Goal: Task Accomplishment & Management: Use online tool/utility

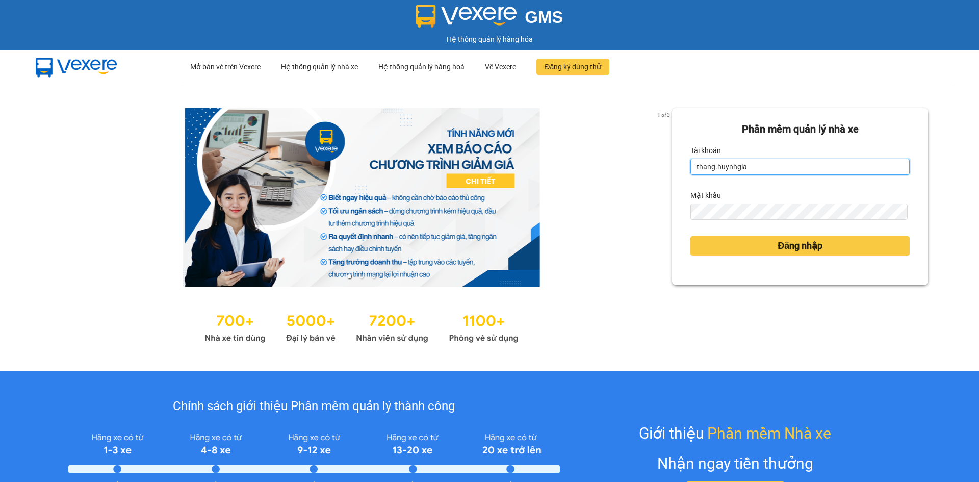
click at [762, 167] on input "thang.huynhgia" at bounding box center [799, 167] width 219 height 16
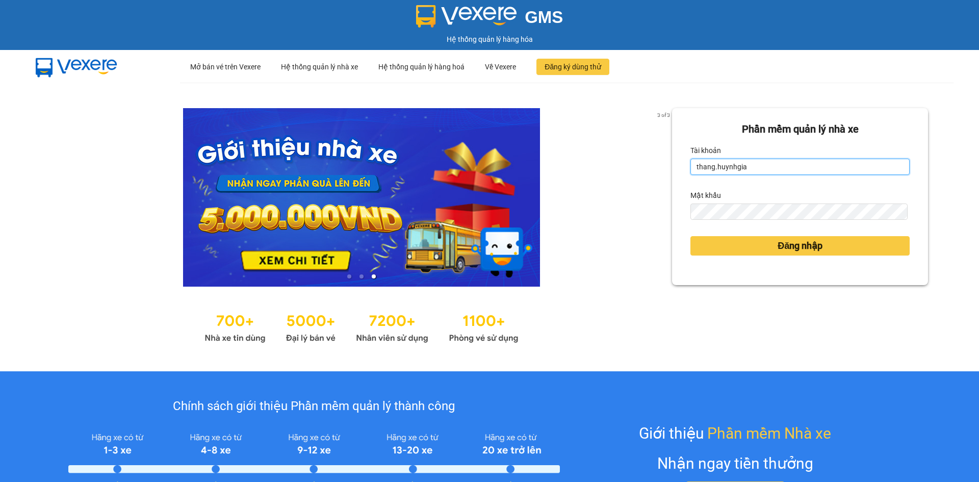
type input "baodanh.huynhgia"
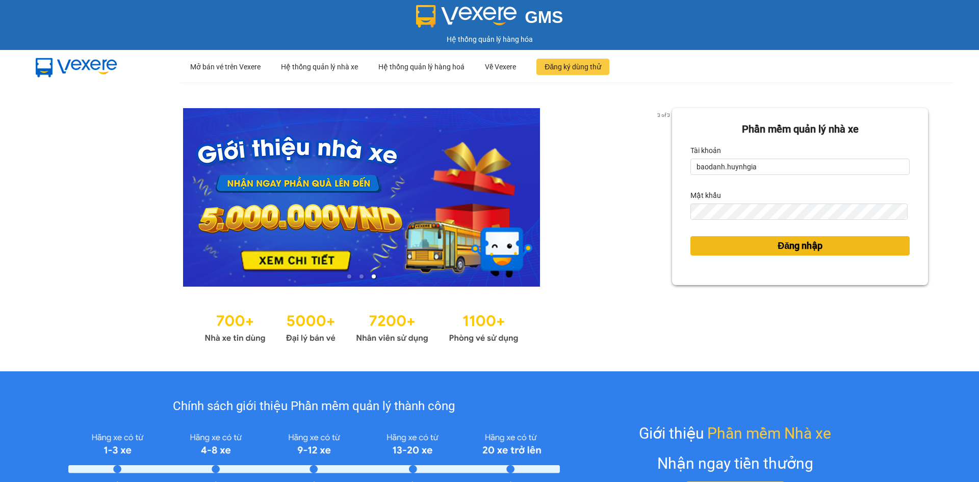
click at [781, 247] on span "Đăng nhập" at bounding box center [800, 246] width 45 height 14
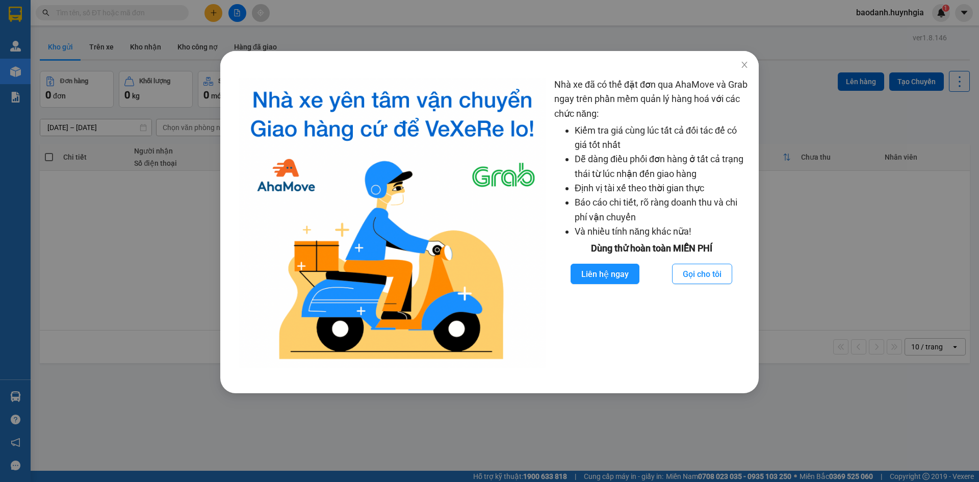
click at [797, 197] on div "Nhà xe đã có thể đặt đơn qua AhaMove và Grab ngay trên phần mềm quản lý hàng ho…" at bounding box center [489, 241] width 979 height 482
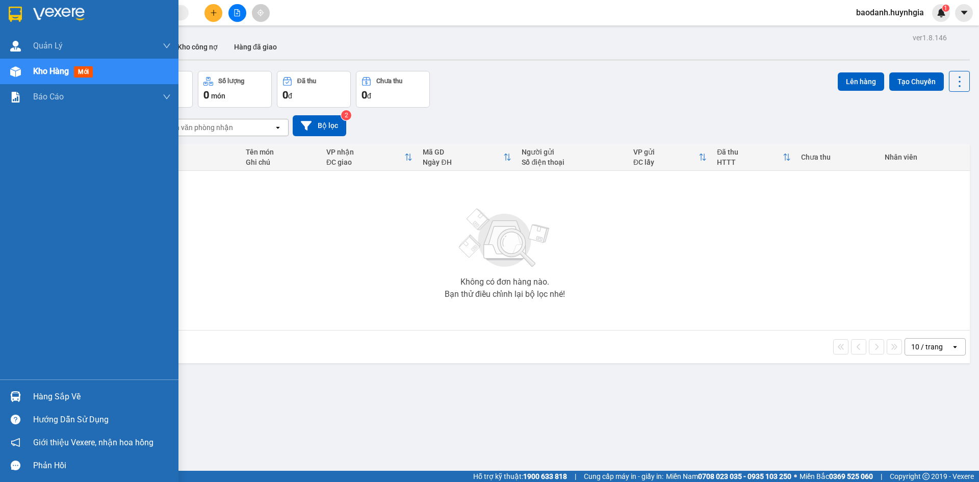
click at [42, 393] on div "Hàng sắp về" at bounding box center [102, 396] width 138 height 15
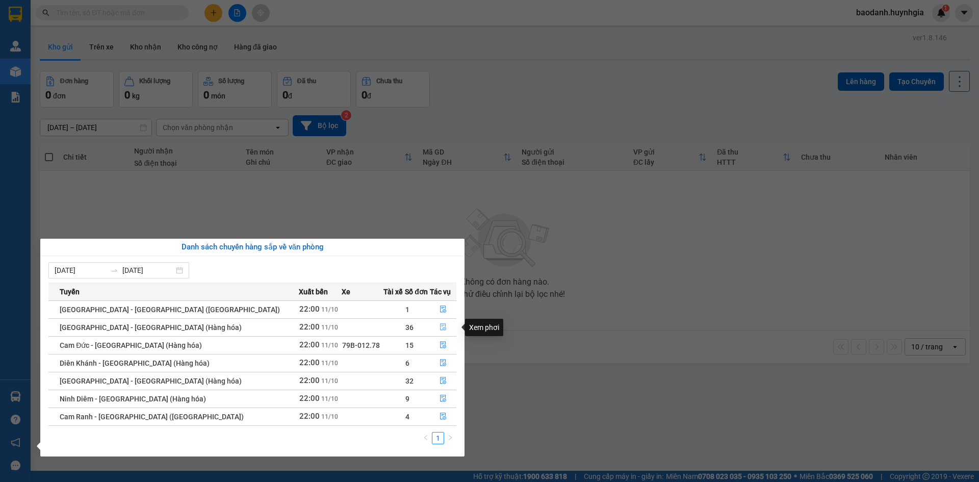
click at [440, 330] on icon "file-done" at bounding box center [443, 326] width 7 height 7
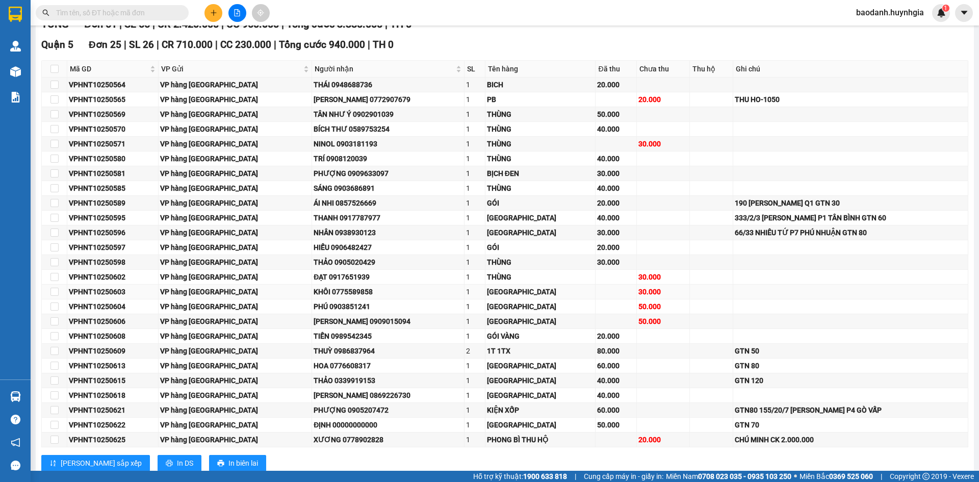
scroll to position [306, 0]
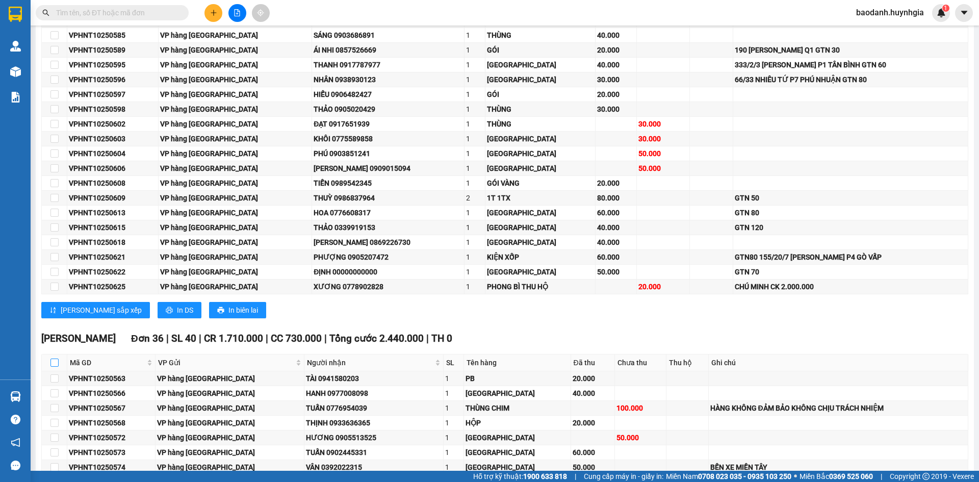
click at [56, 360] on input "checkbox" at bounding box center [54, 363] width 8 height 8
checkbox input "true"
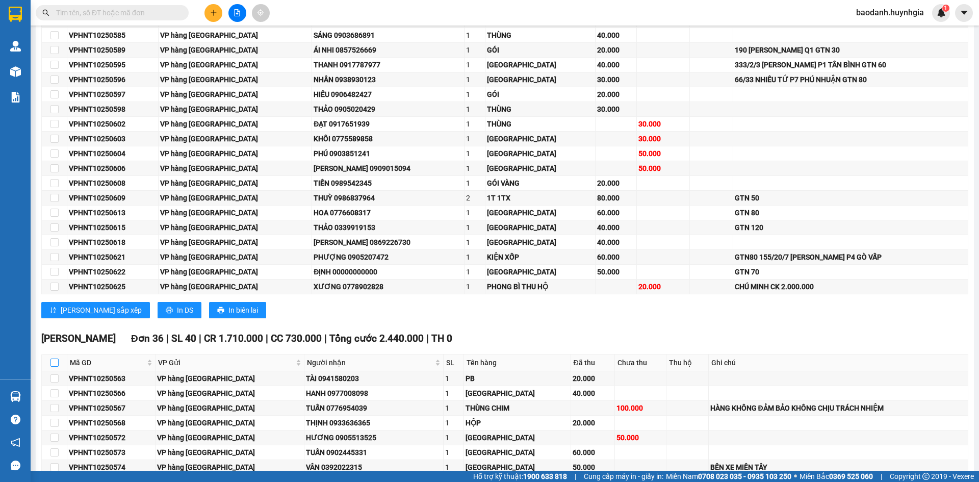
checkbox input "true"
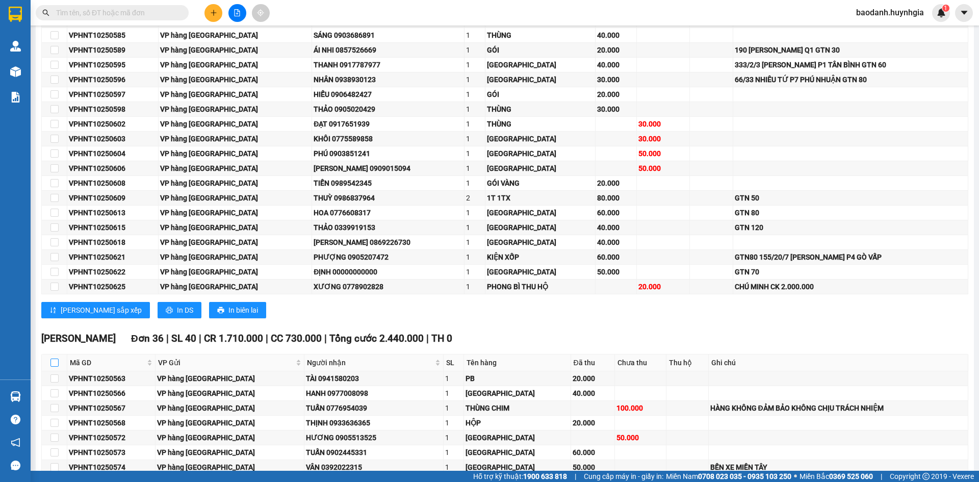
checkbox input "true"
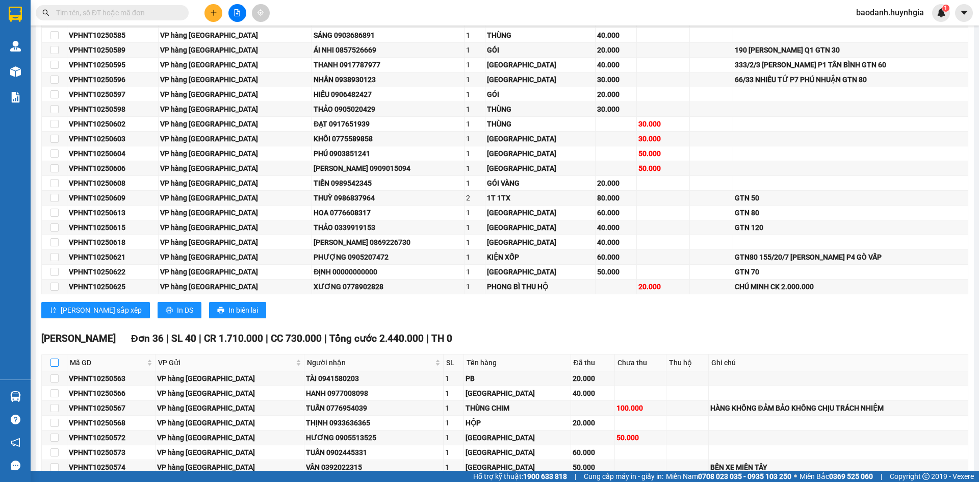
checkbox input "true"
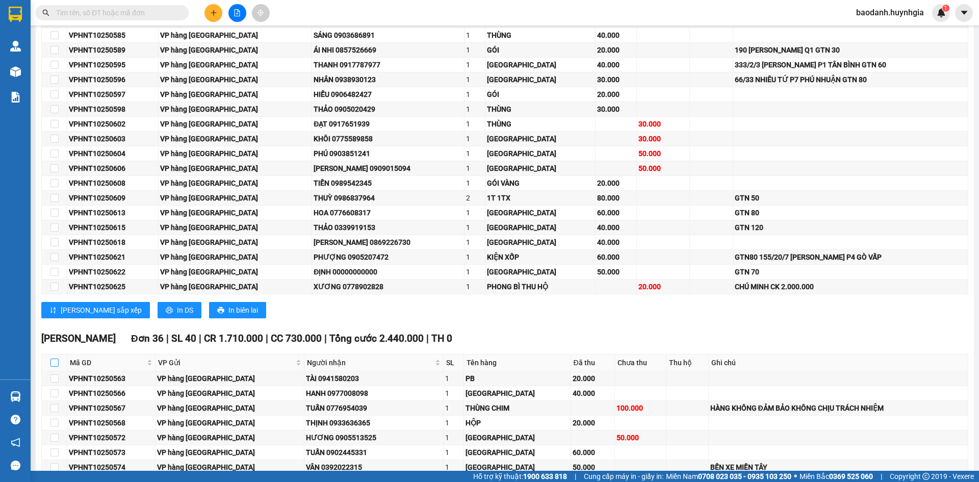
checkbox input "true"
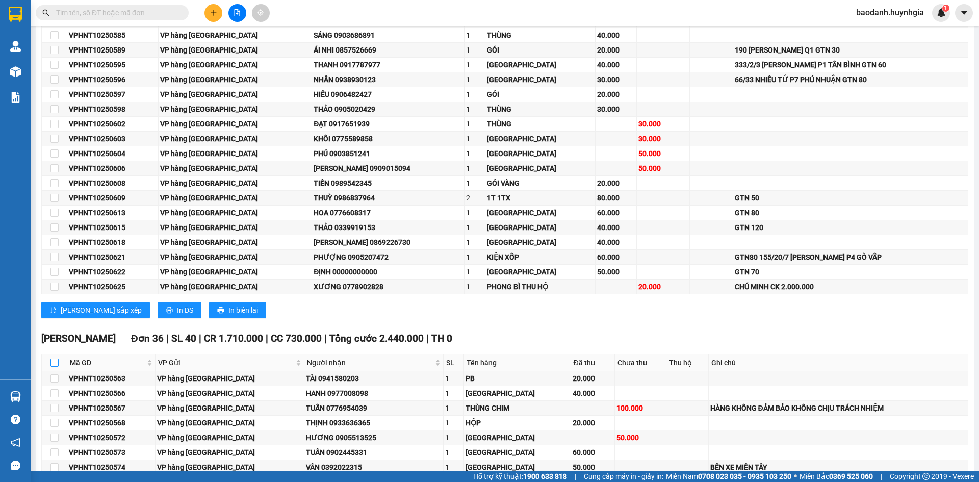
checkbox input "true"
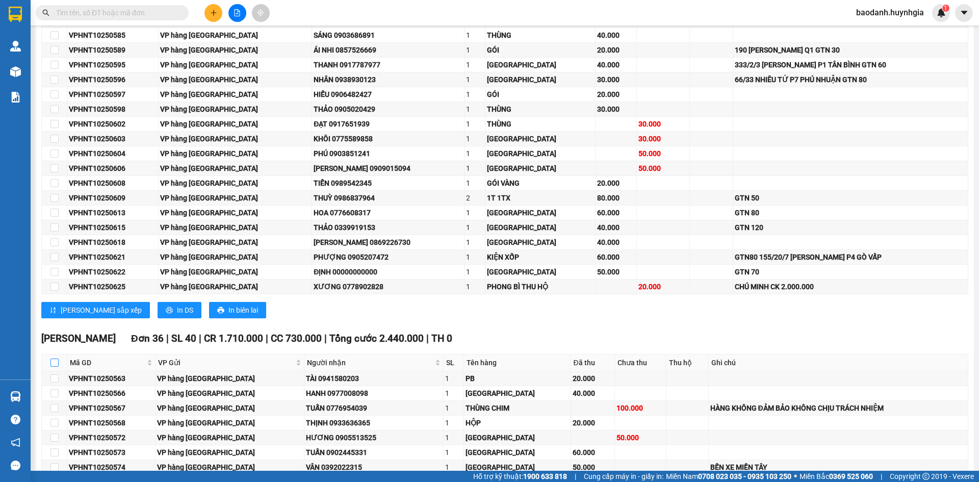
checkbox input "true"
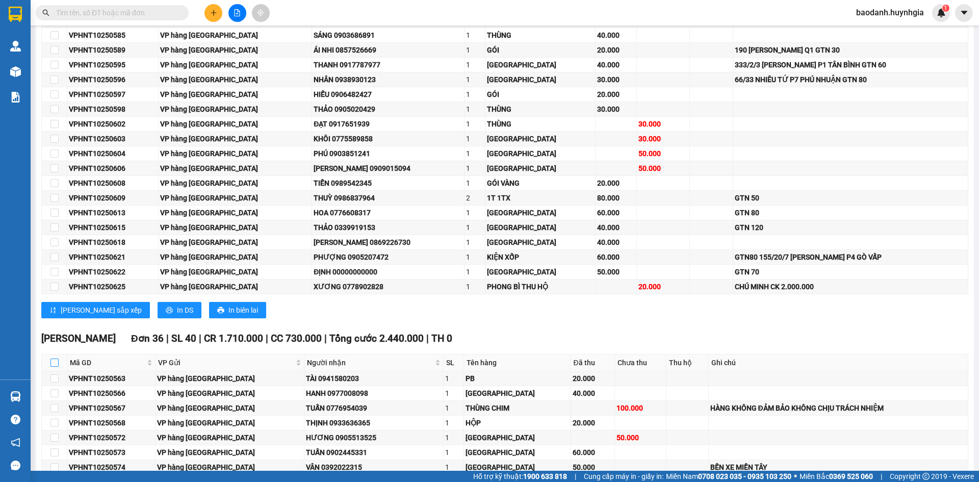
checkbox input "true"
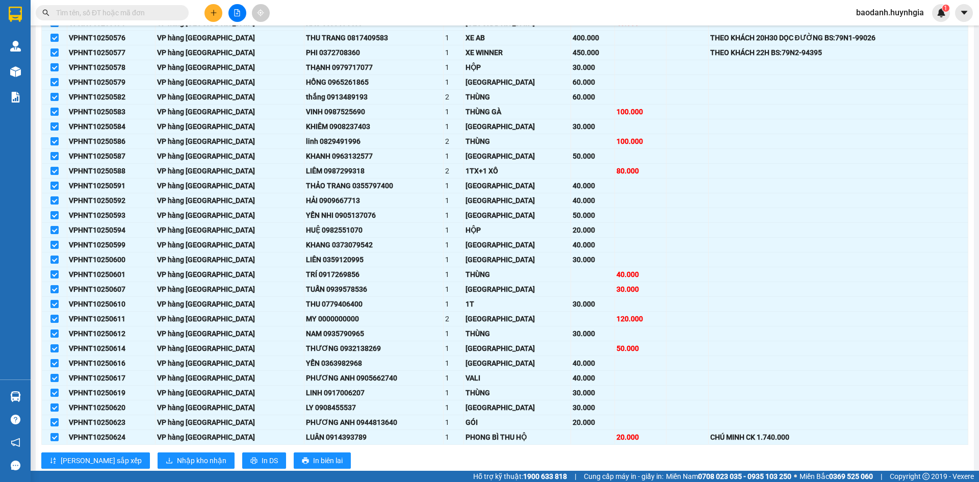
scroll to position [791, 0]
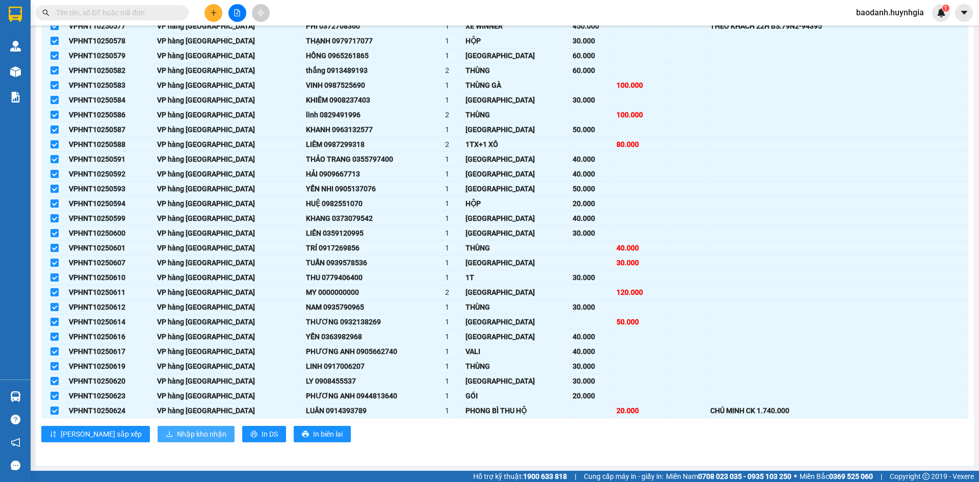
click at [177, 434] on span "Nhập kho nhận" at bounding box center [201, 433] width 49 height 11
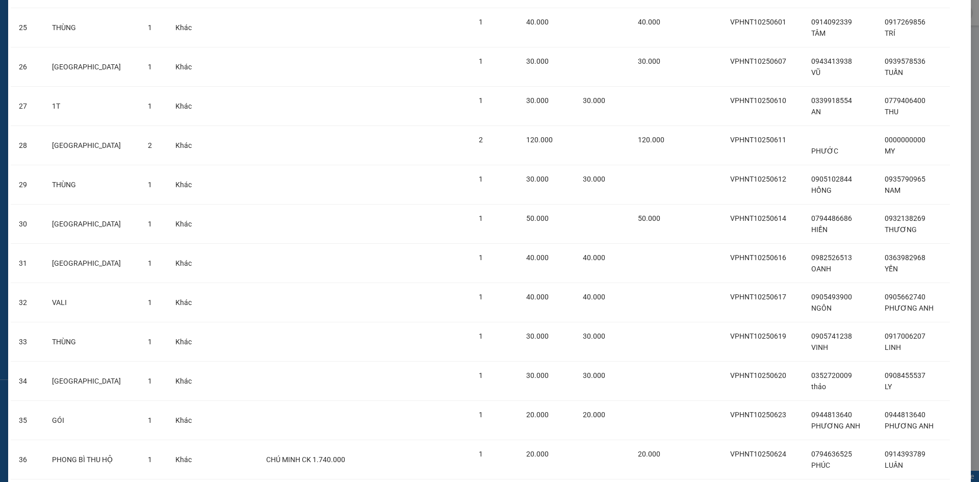
scroll to position [1092, 0]
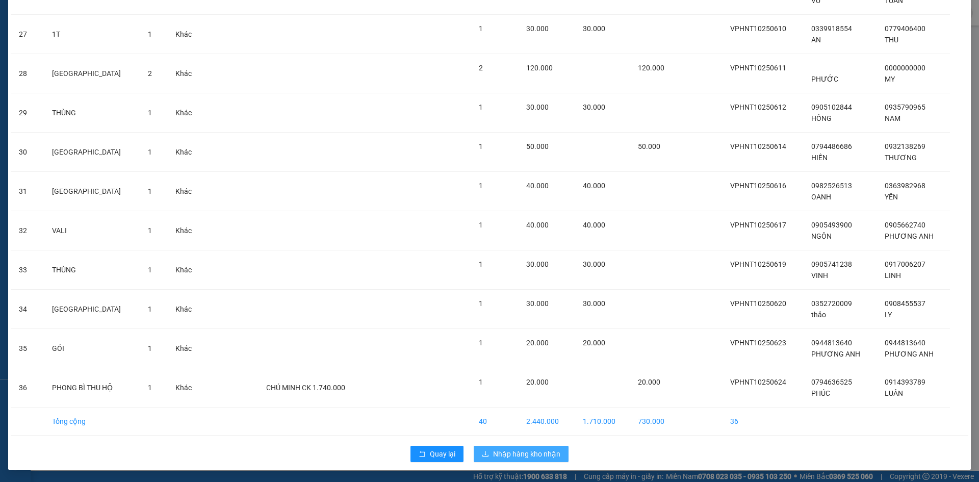
click at [509, 450] on span "Nhập hàng kho nhận" at bounding box center [526, 453] width 67 height 11
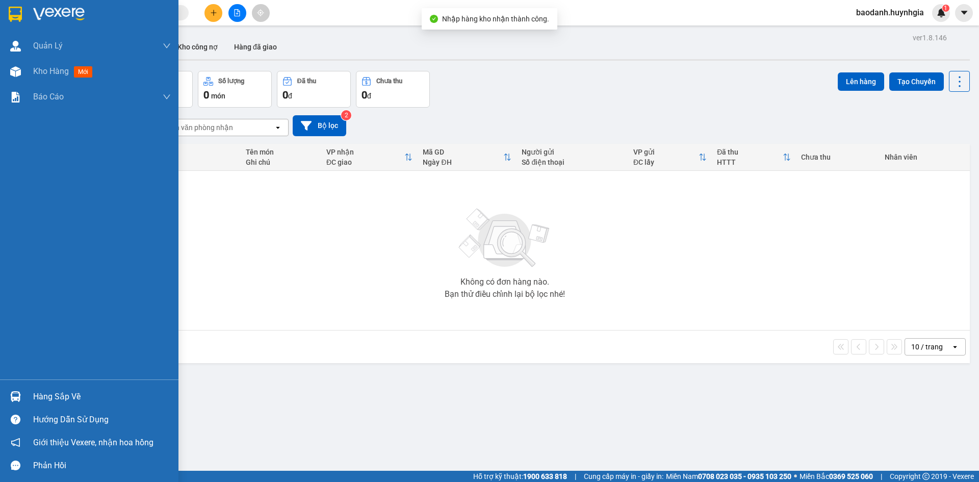
click at [44, 395] on div "Hàng sắp về" at bounding box center [102, 396] width 138 height 15
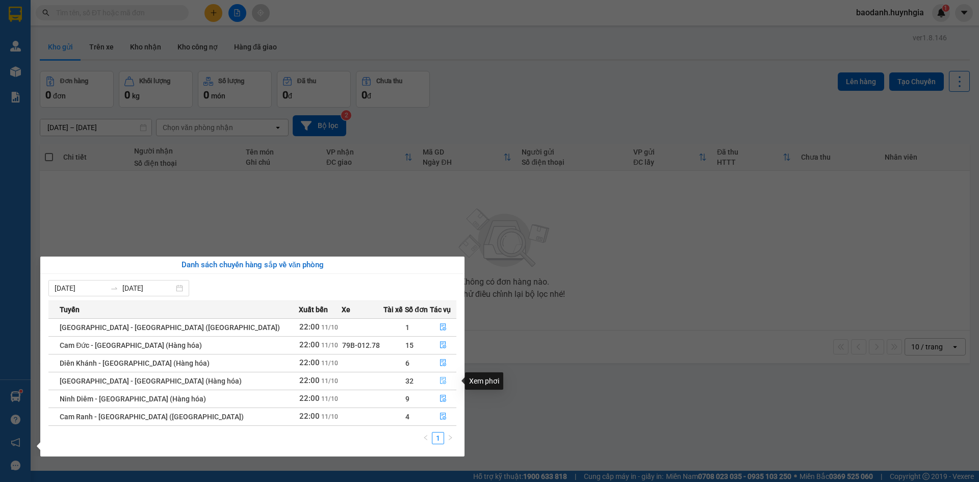
click at [440, 380] on icon "file-done" at bounding box center [443, 380] width 7 height 7
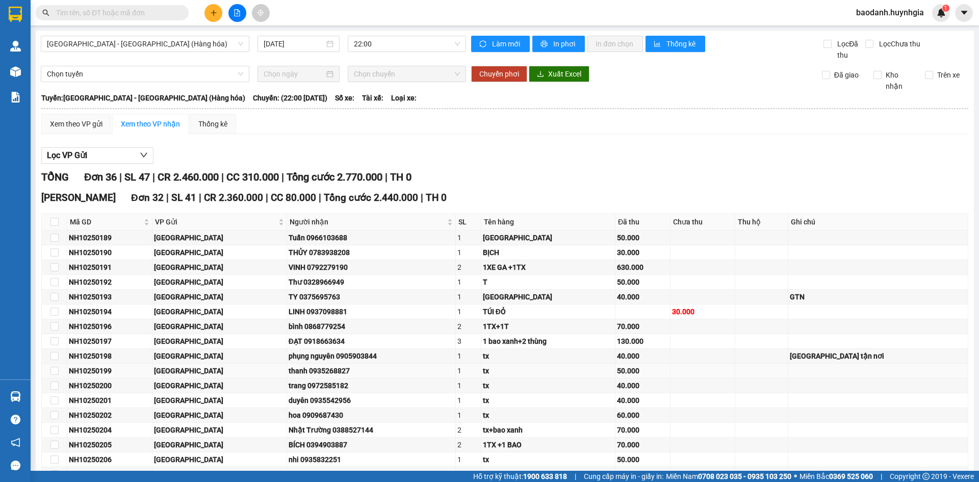
scroll to position [102, 0]
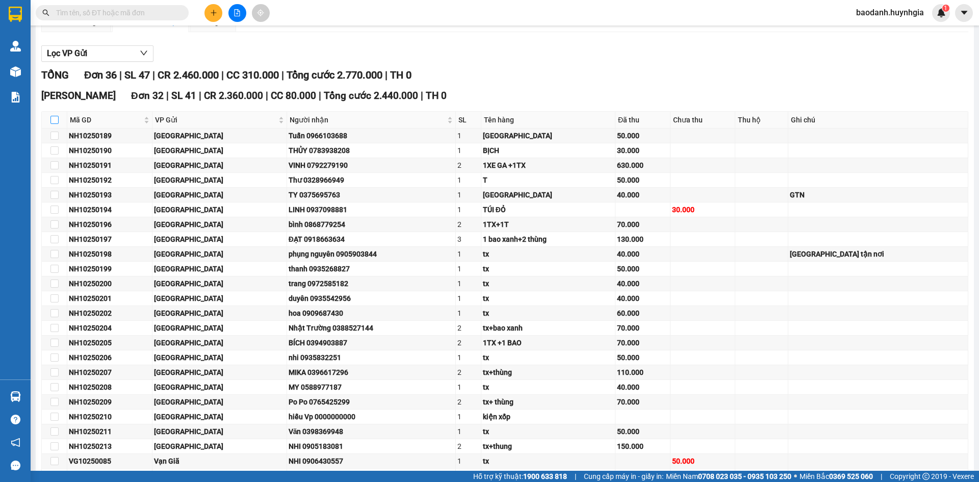
click at [56, 120] on input "checkbox" at bounding box center [54, 120] width 8 height 8
checkbox input "true"
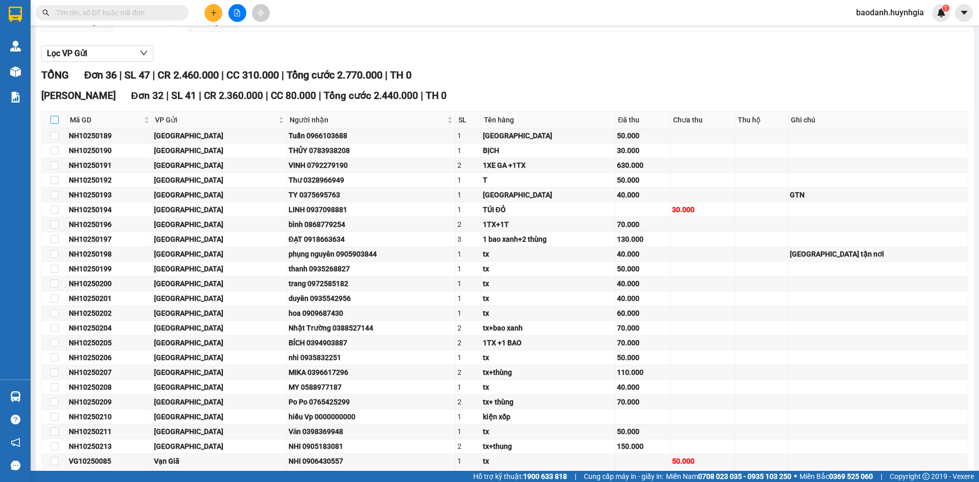
checkbox input "true"
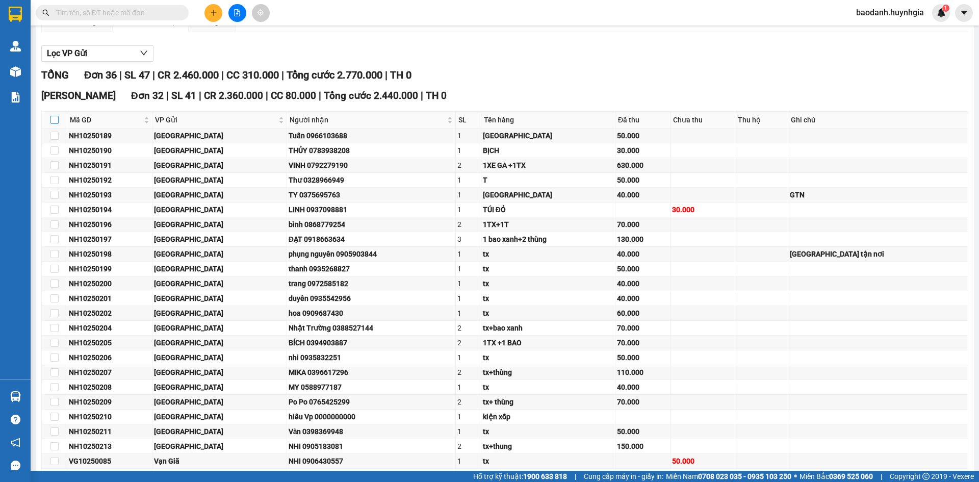
checkbox input "true"
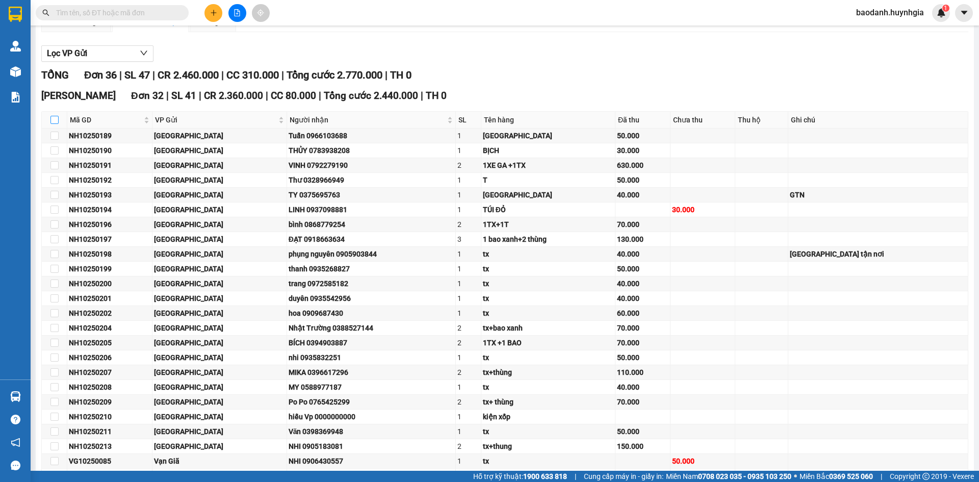
checkbox input "true"
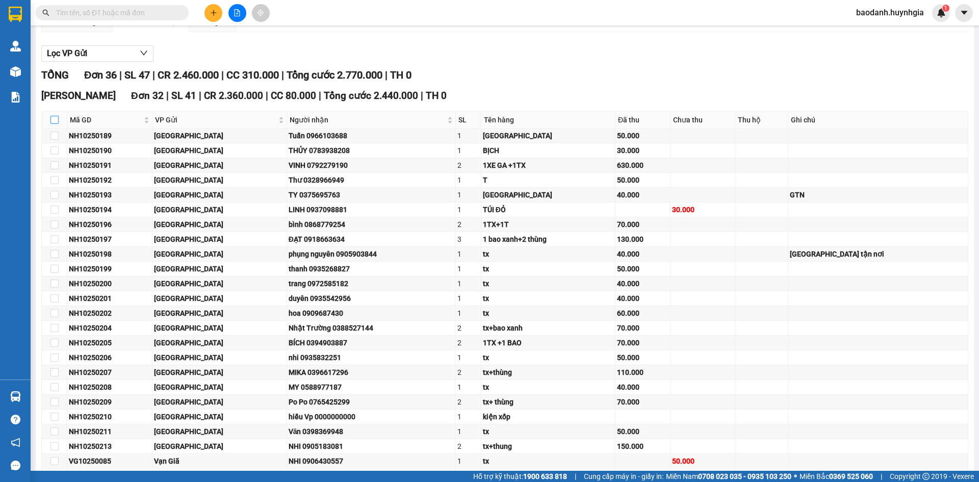
checkbox input "true"
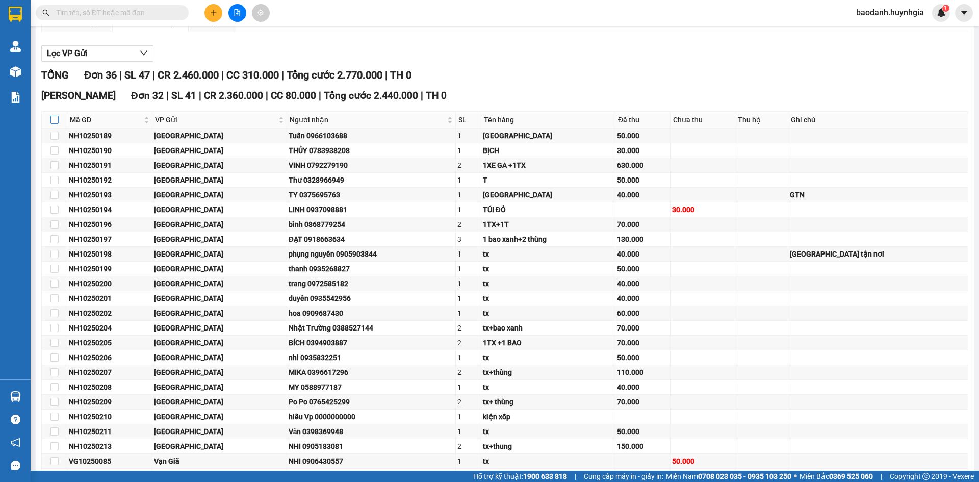
checkbox input "true"
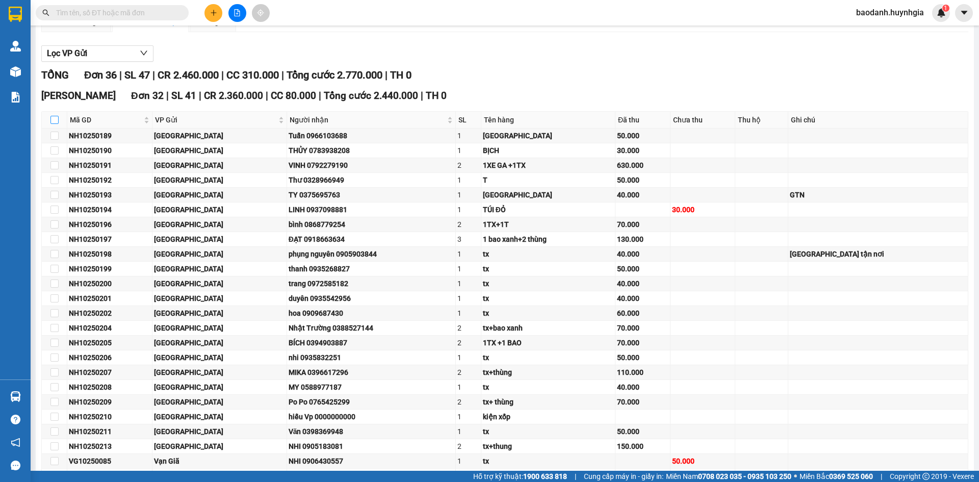
checkbox input "true"
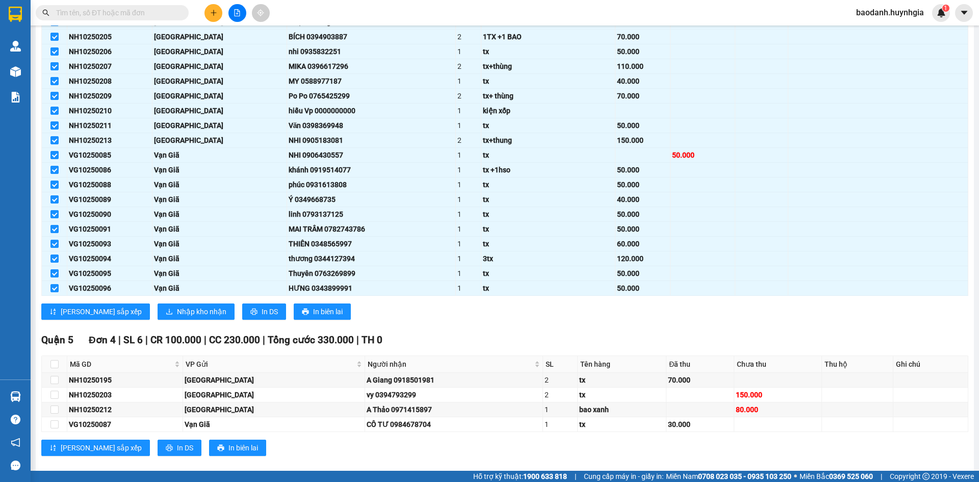
scroll to position [422, 0]
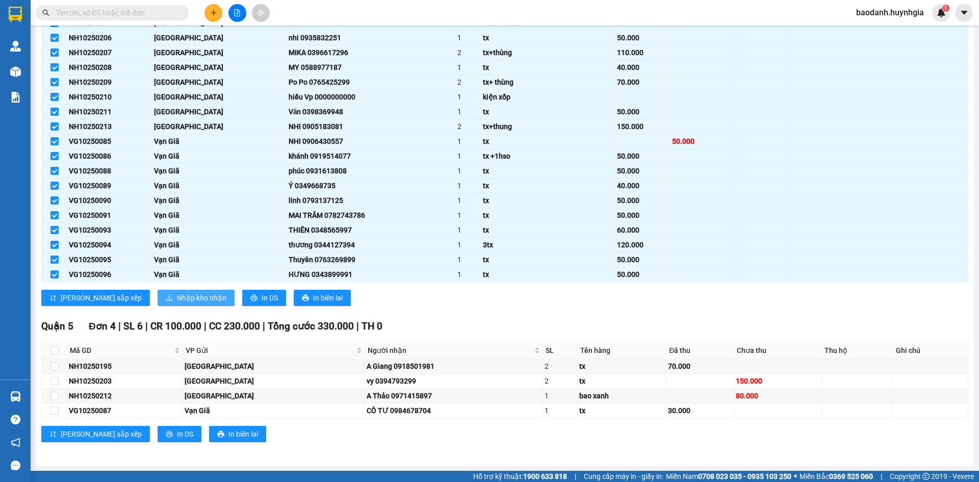
click at [177, 297] on span "Nhập kho nhận" at bounding box center [201, 297] width 49 height 11
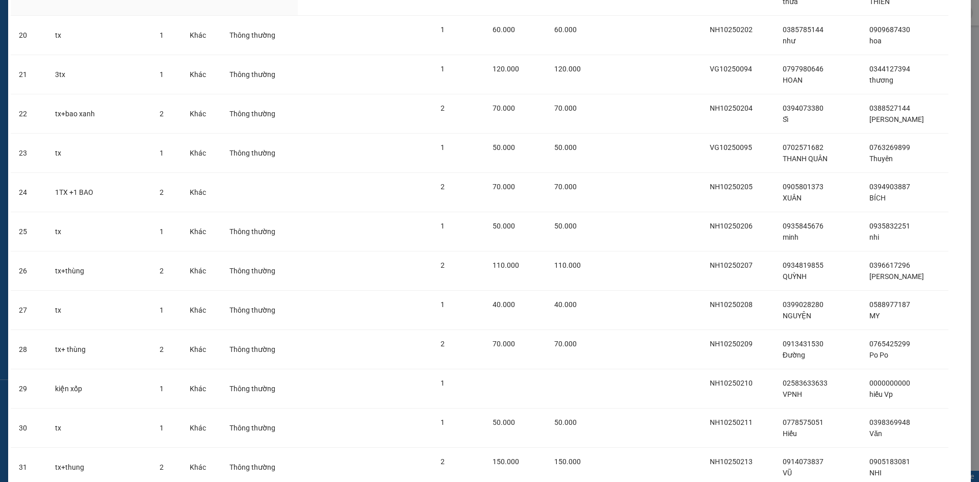
scroll to position [935, 0]
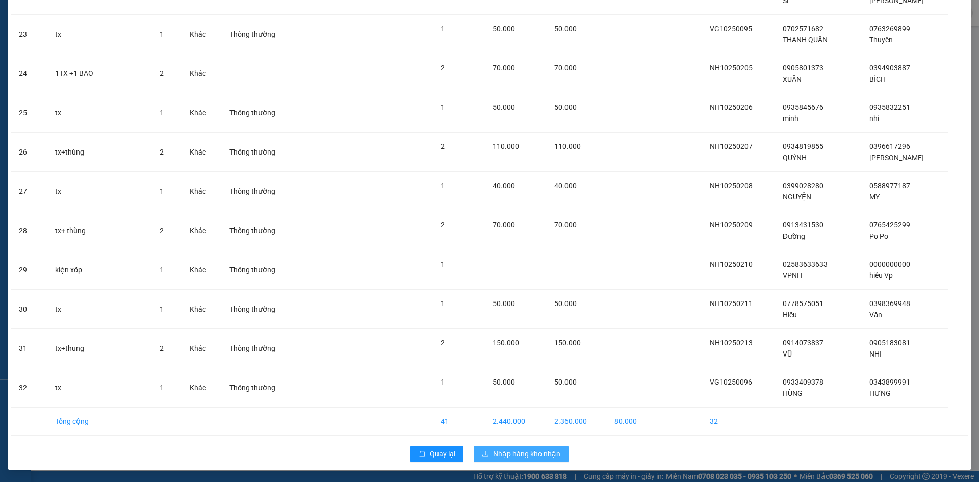
click at [523, 453] on span "Nhập hàng kho nhận" at bounding box center [526, 453] width 67 height 11
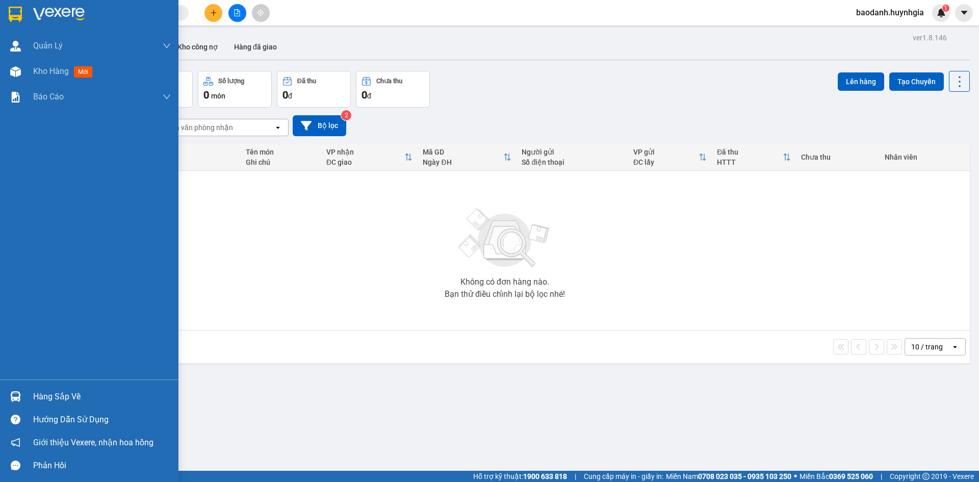
click at [62, 400] on div "Hàng sắp về" at bounding box center [102, 396] width 138 height 15
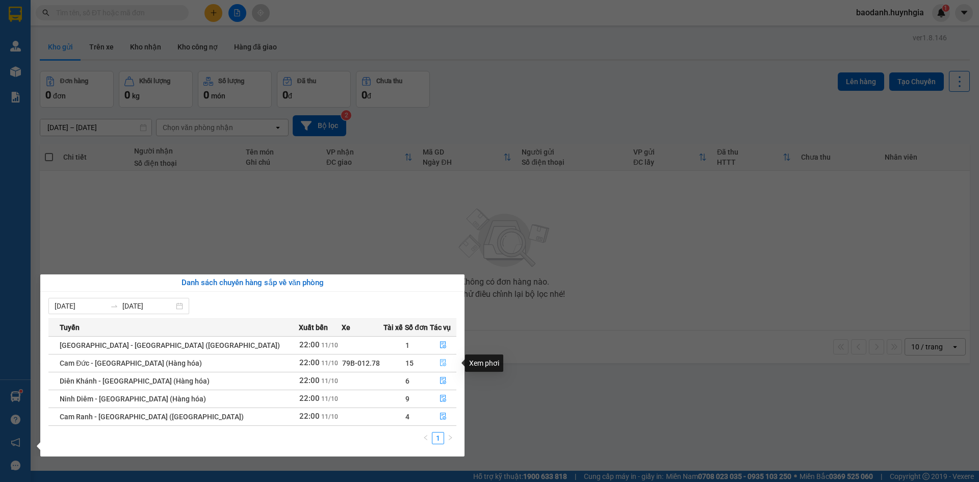
click at [440, 365] on icon "file-done" at bounding box center [443, 362] width 7 height 7
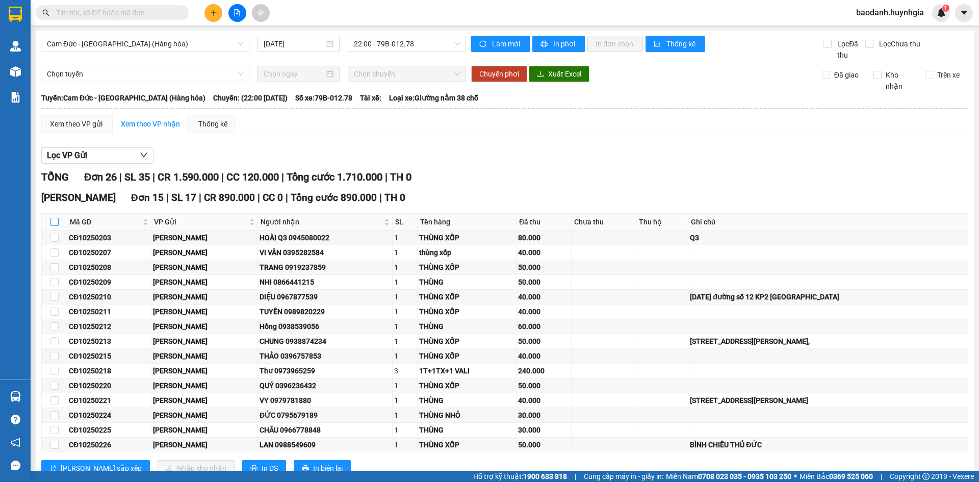
click at [56, 223] on input "checkbox" at bounding box center [54, 222] width 8 height 8
checkbox input "true"
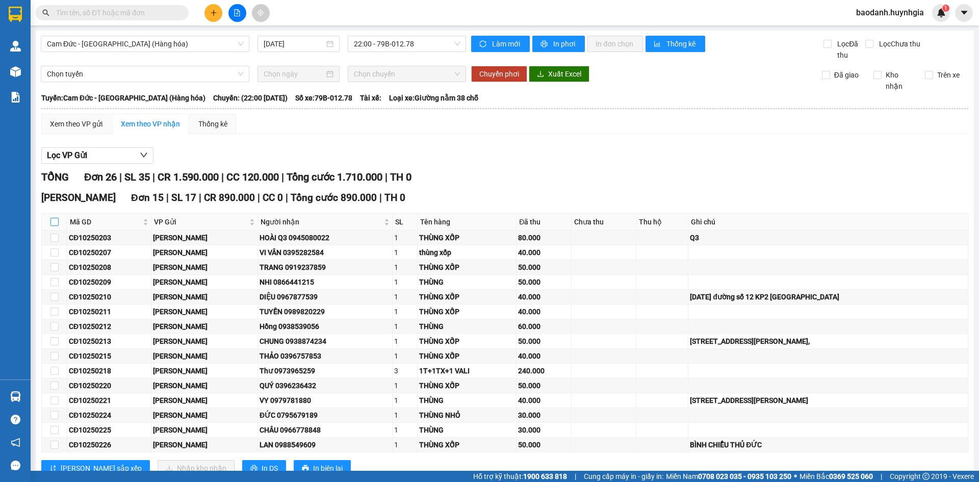
checkbox input "true"
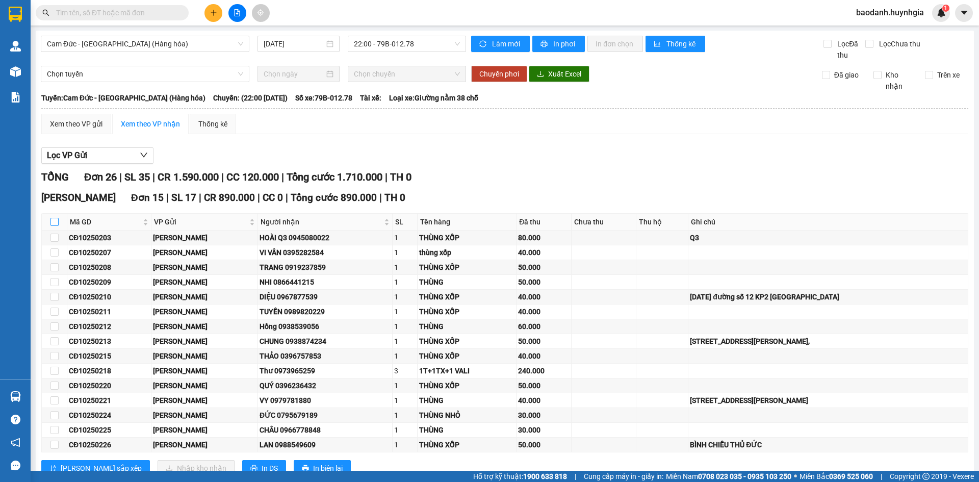
checkbox input "true"
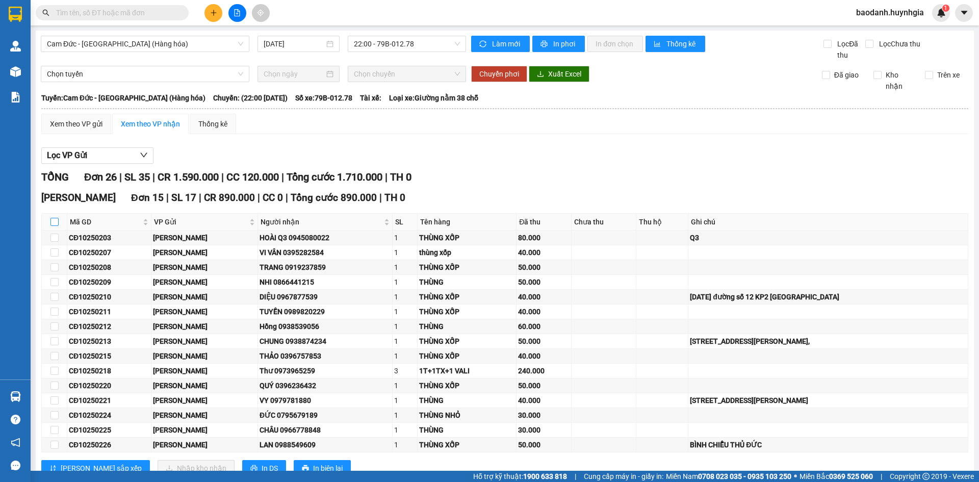
checkbox input "true"
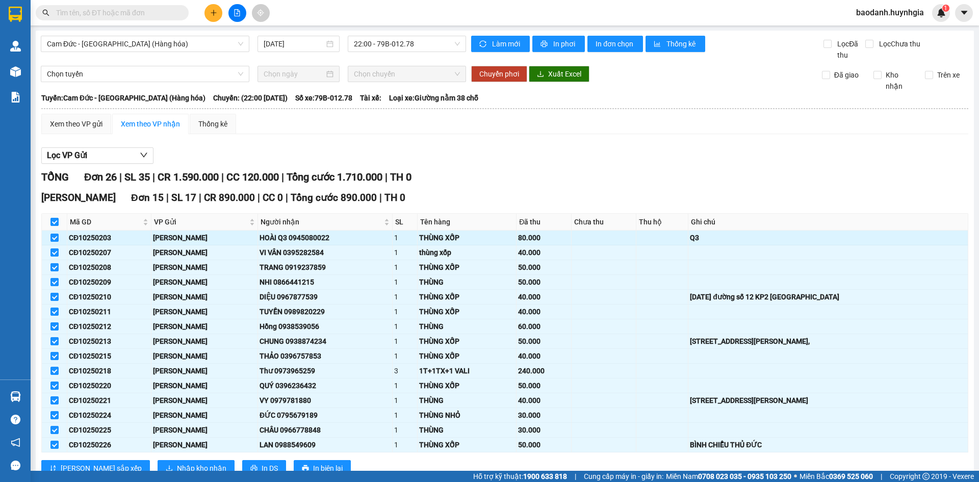
scroll to position [204, 0]
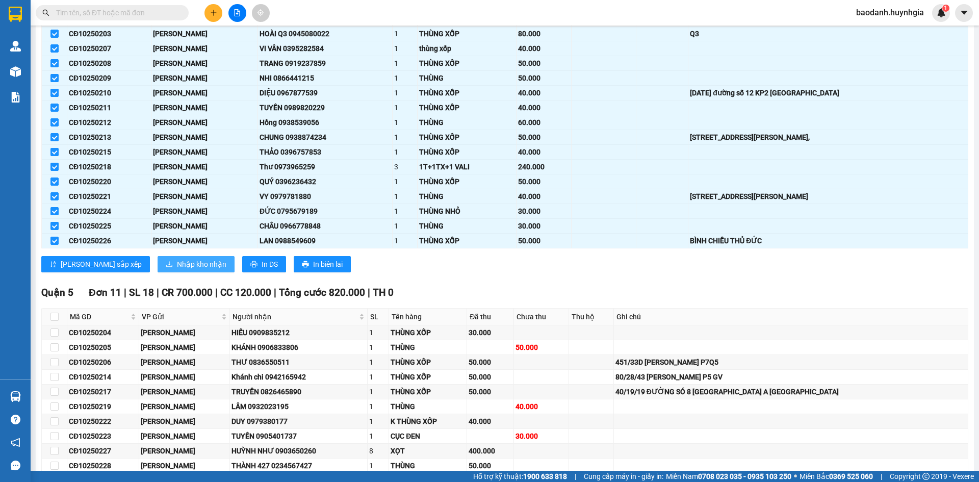
click at [177, 264] on span "Nhập kho nhận" at bounding box center [201, 264] width 49 height 11
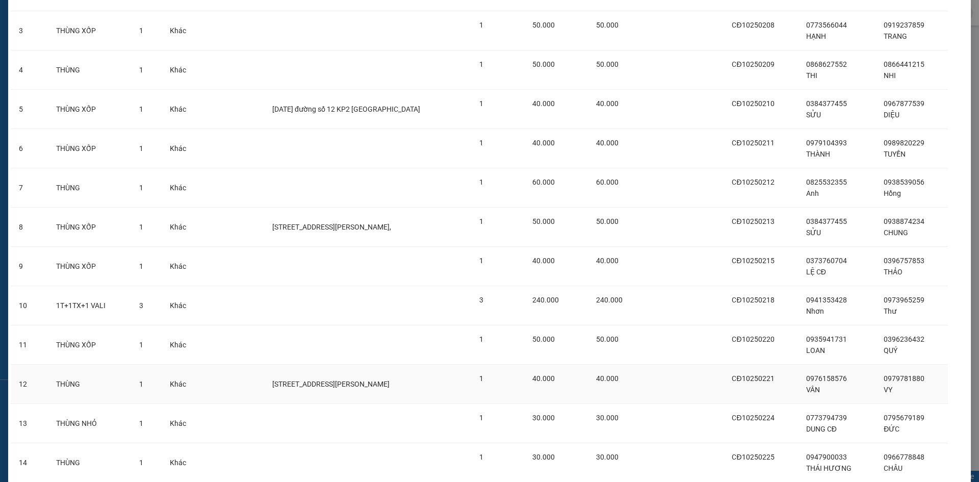
scroll to position [267, 0]
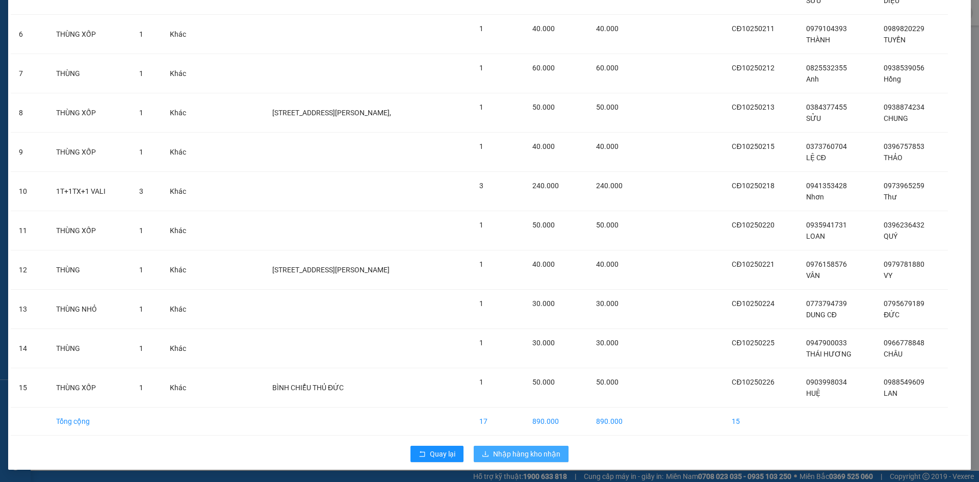
click at [518, 451] on span "Nhập hàng kho nhận" at bounding box center [526, 453] width 67 height 11
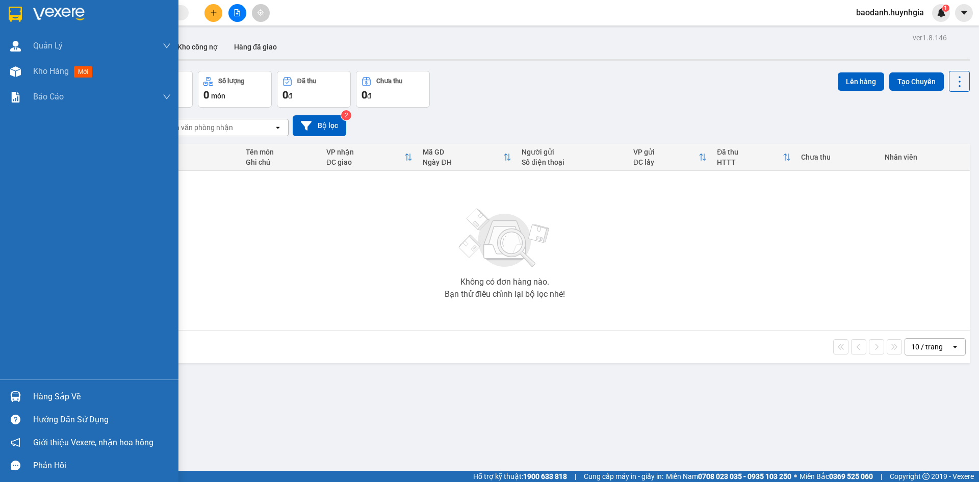
click at [49, 397] on div "Hàng sắp về" at bounding box center [102, 396] width 138 height 15
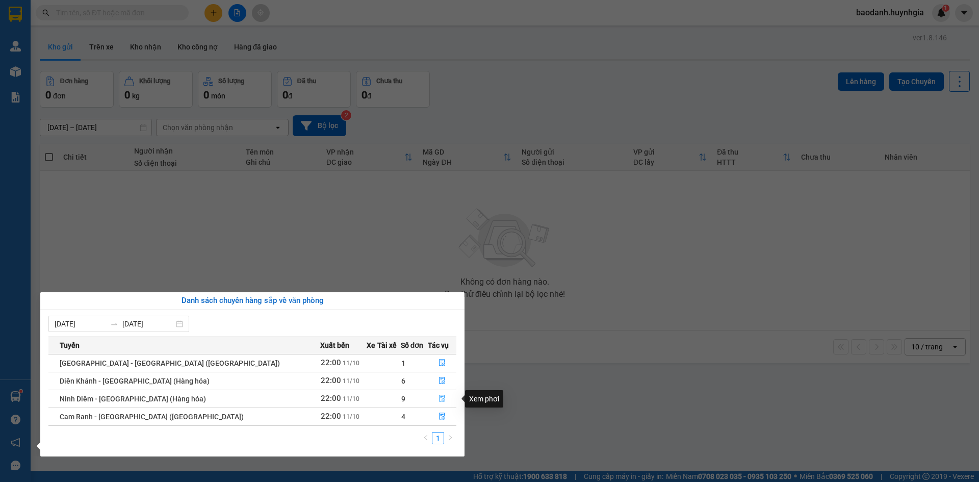
click at [439, 398] on icon "file-done" at bounding box center [442, 398] width 6 height 7
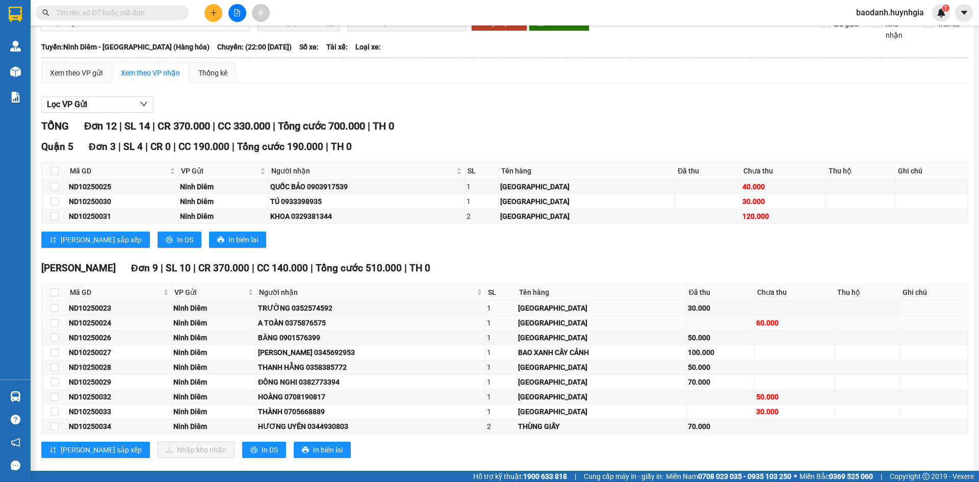
scroll to position [67, 0]
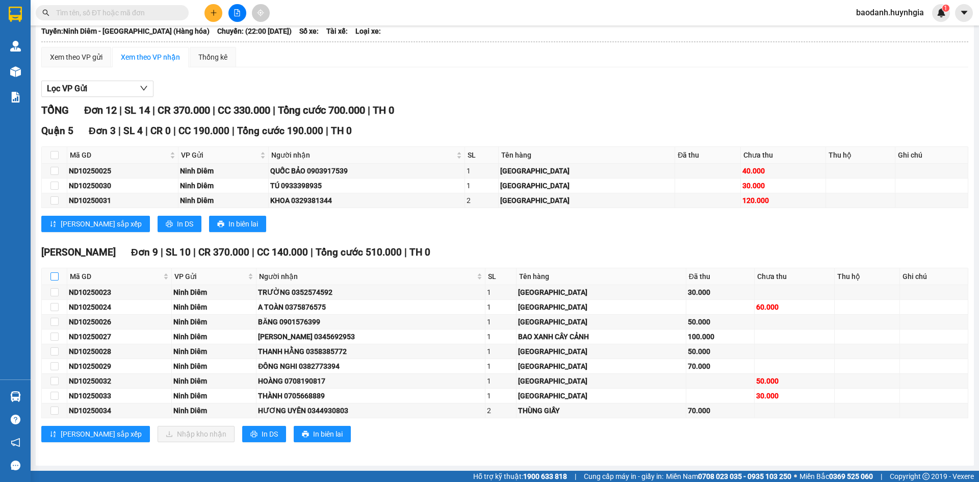
click at [55, 278] on input "checkbox" at bounding box center [54, 276] width 8 height 8
checkbox input "true"
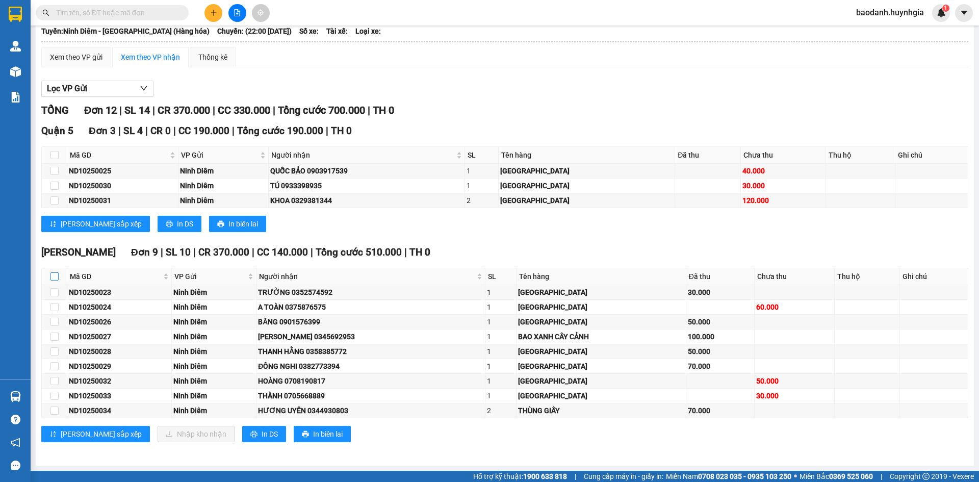
checkbox input "true"
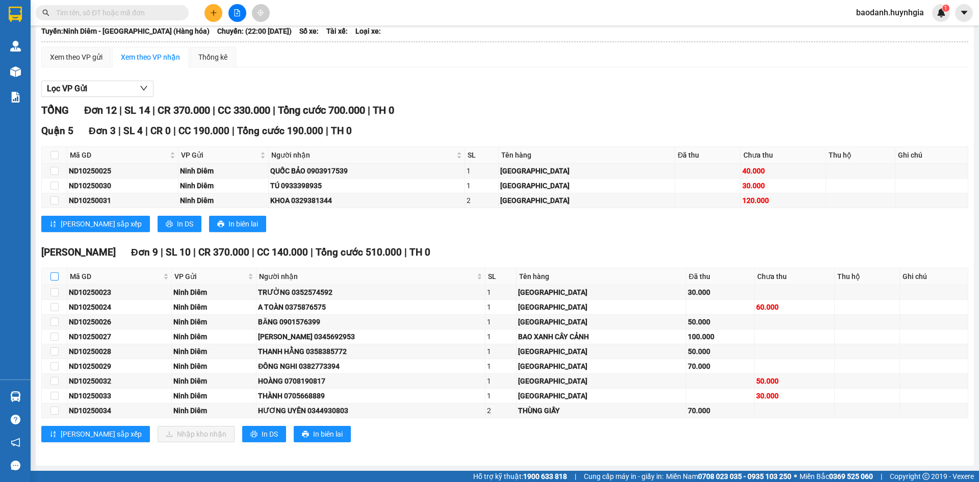
checkbox input "true"
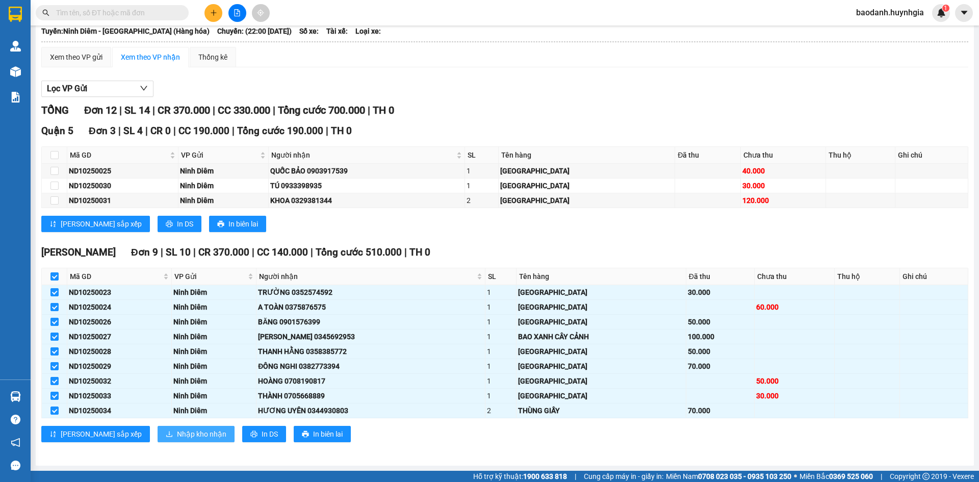
click at [177, 434] on span "Nhập kho nhận" at bounding box center [201, 433] width 49 height 11
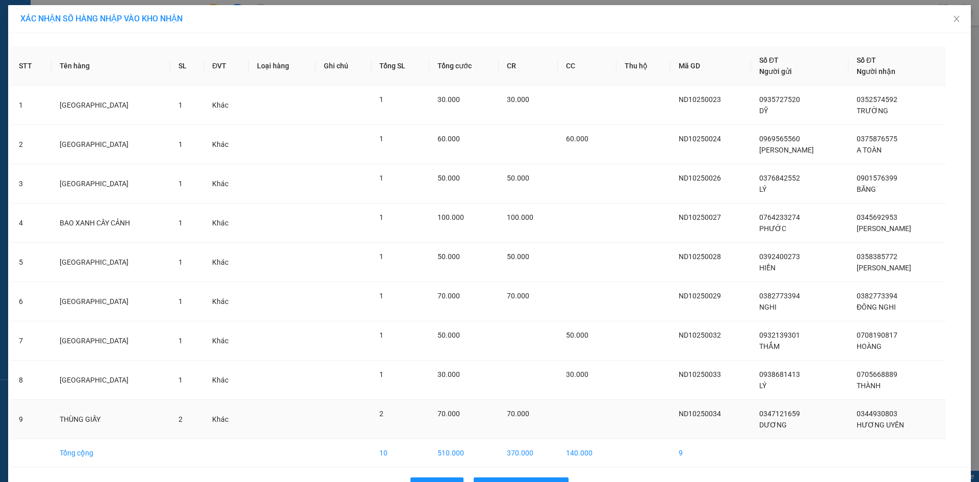
scroll to position [32, 0]
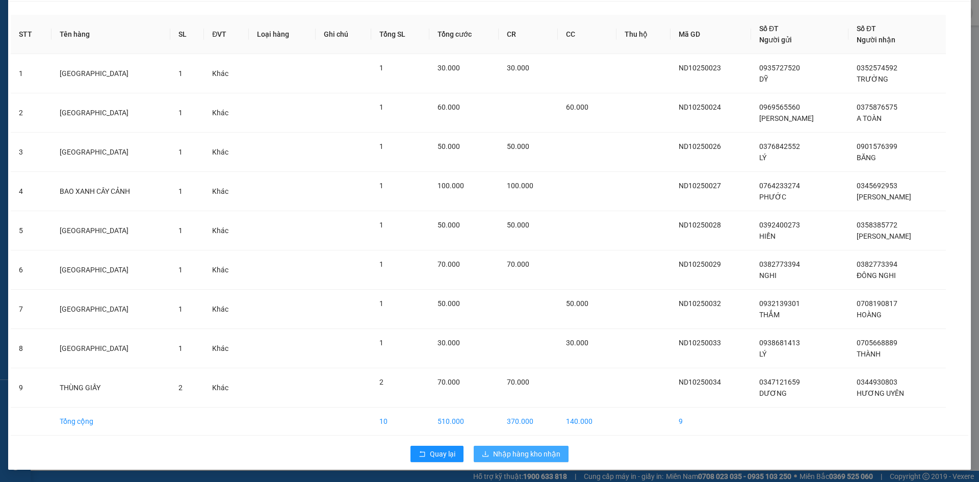
click at [494, 449] on span "Nhập hàng kho nhận" at bounding box center [526, 453] width 67 height 11
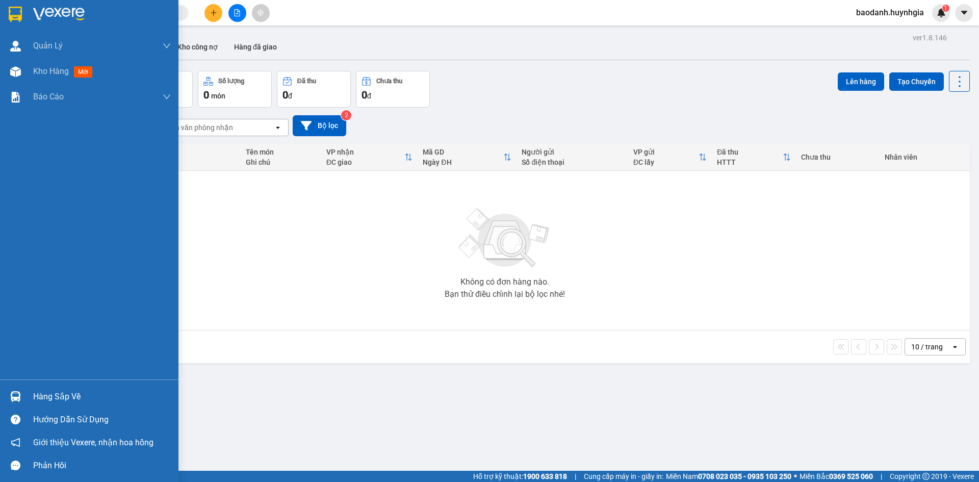
click at [45, 399] on div "Hàng sắp về" at bounding box center [102, 396] width 138 height 15
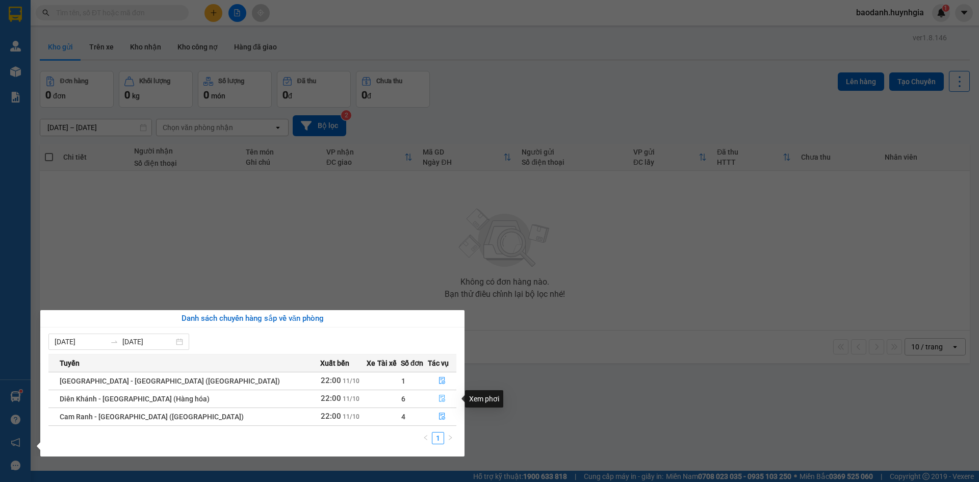
click at [431, 400] on button "button" at bounding box center [442, 399] width 28 height 16
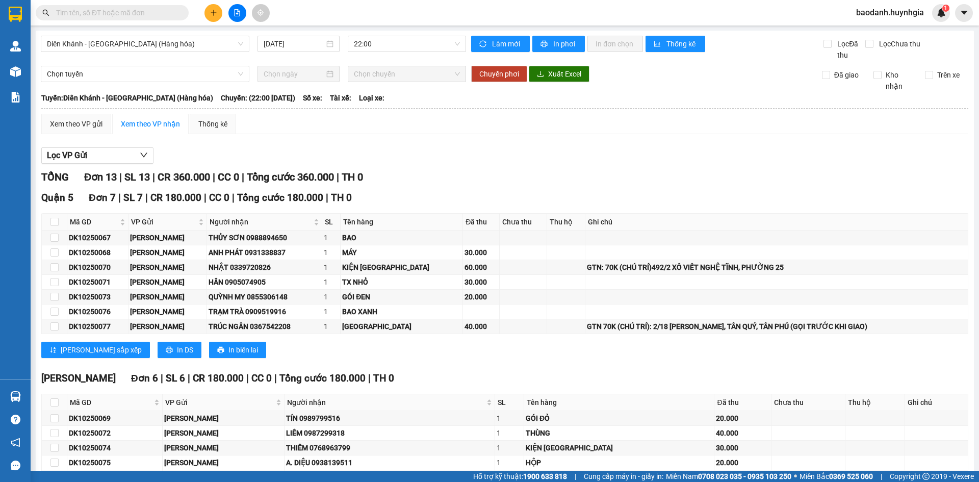
scroll to position [82, 0]
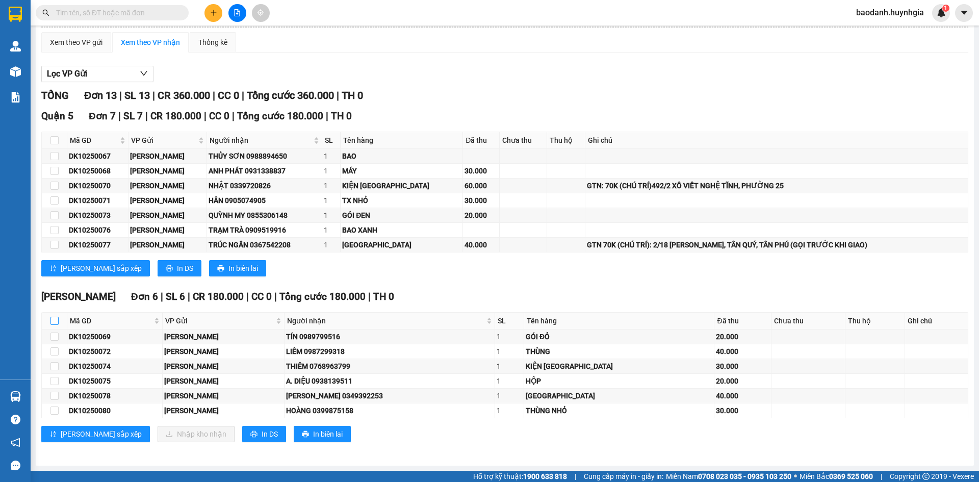
click at [50, 319] on input "checkbox" at bounding box center [54, 321] width 8 height 8
checkbox input "true"
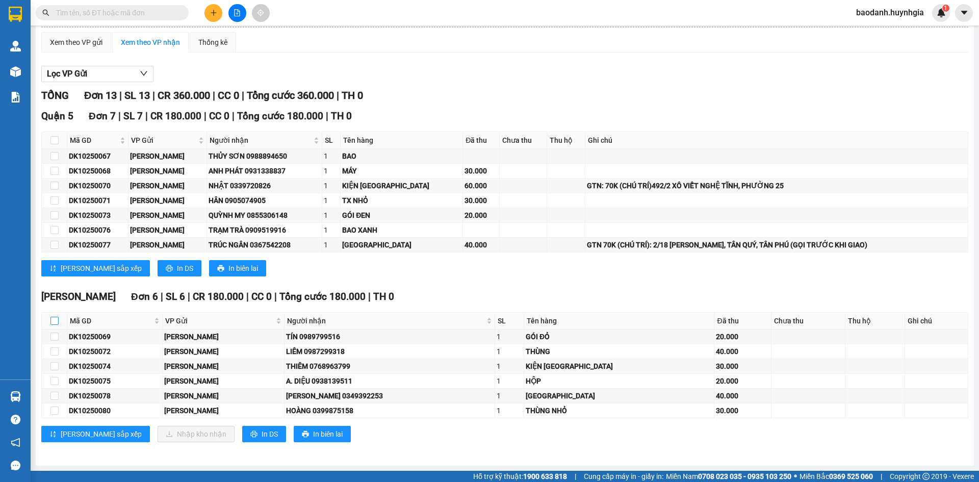
checkbox input "true"
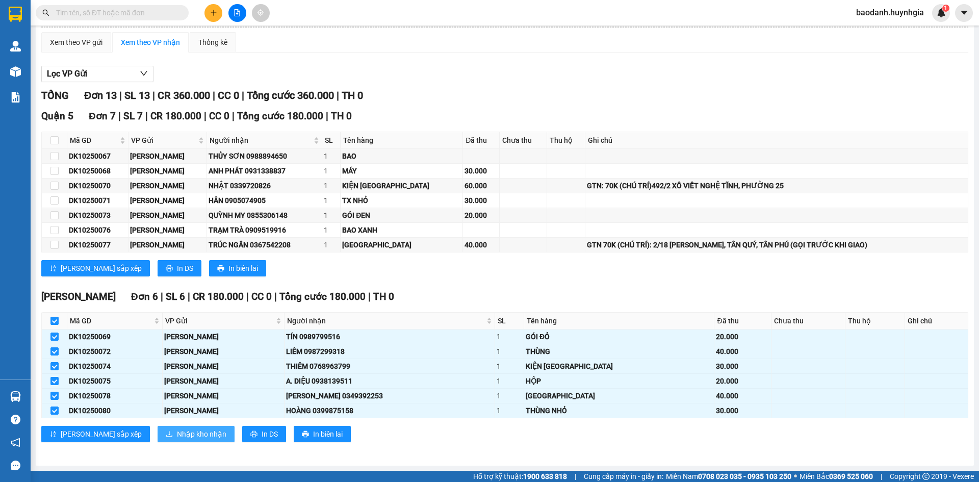
click at [177, 434] on span "Nhập kho nhận" at bounding box center [201, 433] width 49 height 11
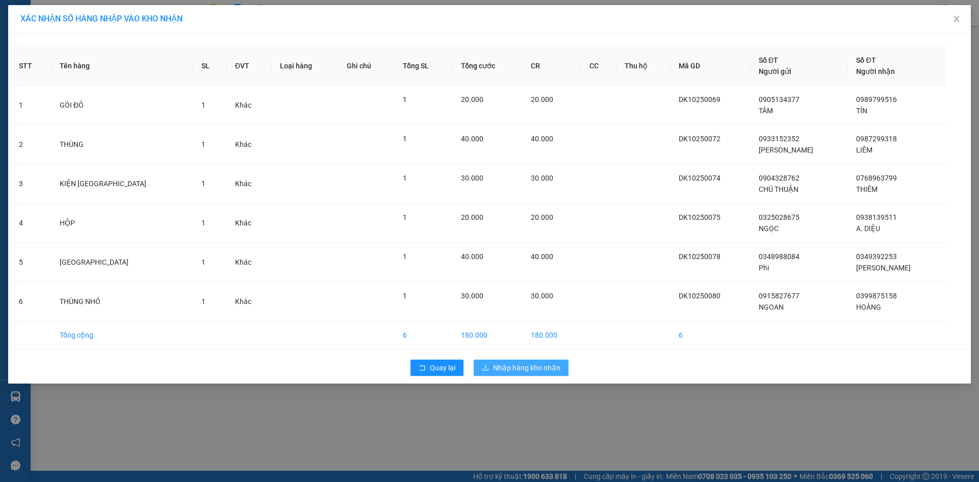
click at [536, 368] on span "Nhập hàng kho nhận" at bounding box center [526, 367] width 67 height 11
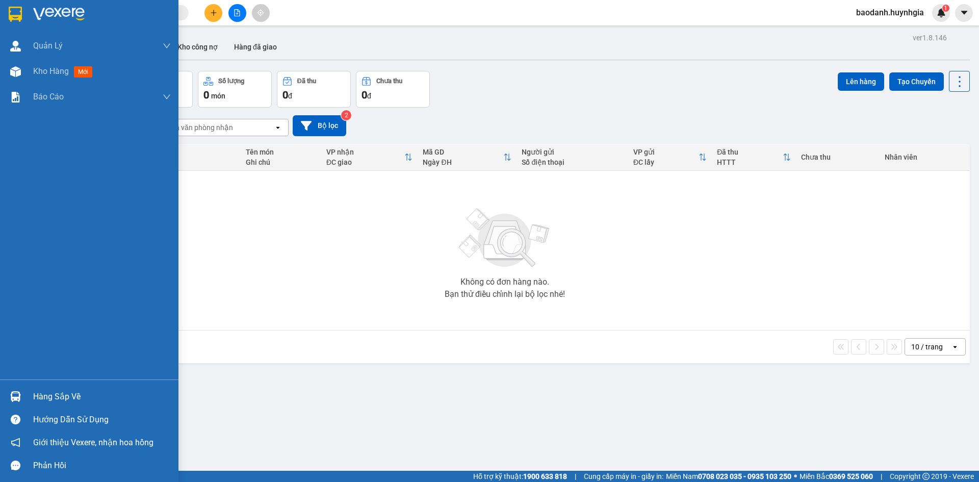
click at [42, 397] on div "Hàng sắp về" at bounding box center [102, 396] width 138 height 15
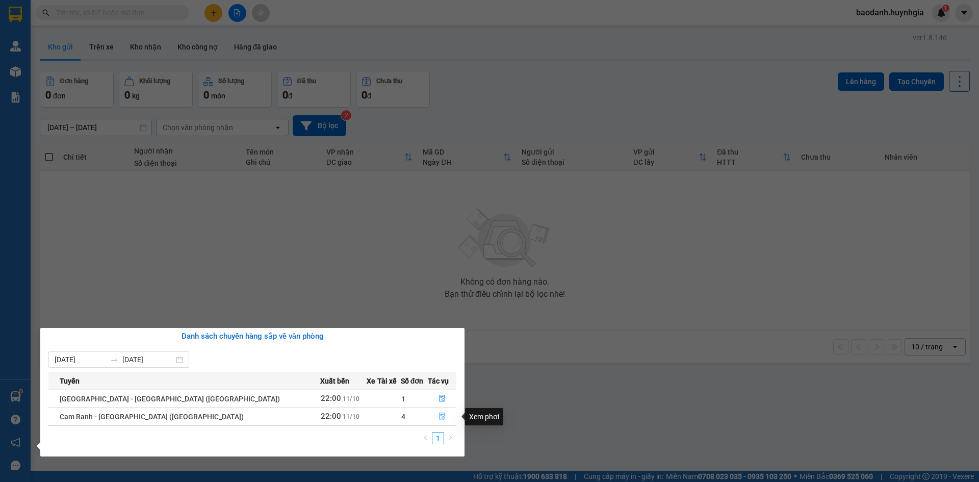
click at [439, 417] on icon "file-done" at bounding box center [442, 416] width 7 height 7
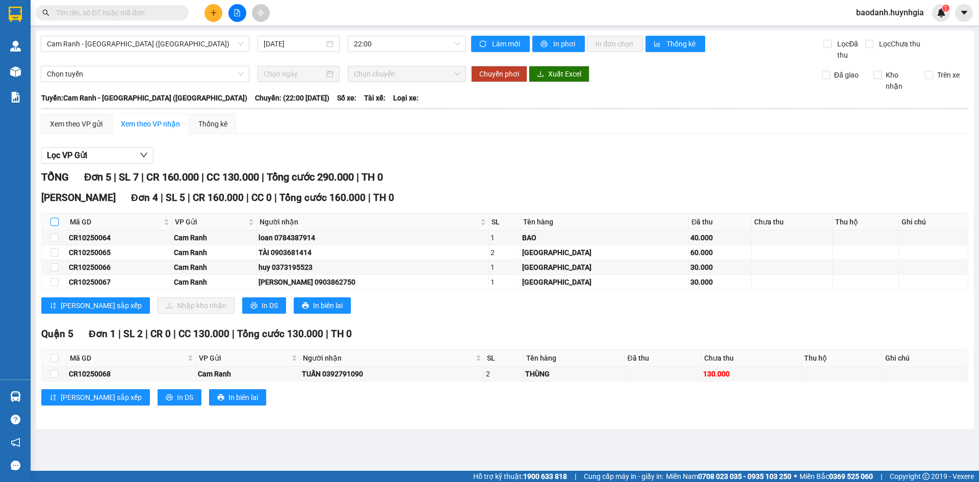
click at [57, 222] on input "checkbox" at bounding box center [54, 222] width 8 height 8
checkbox input "true"
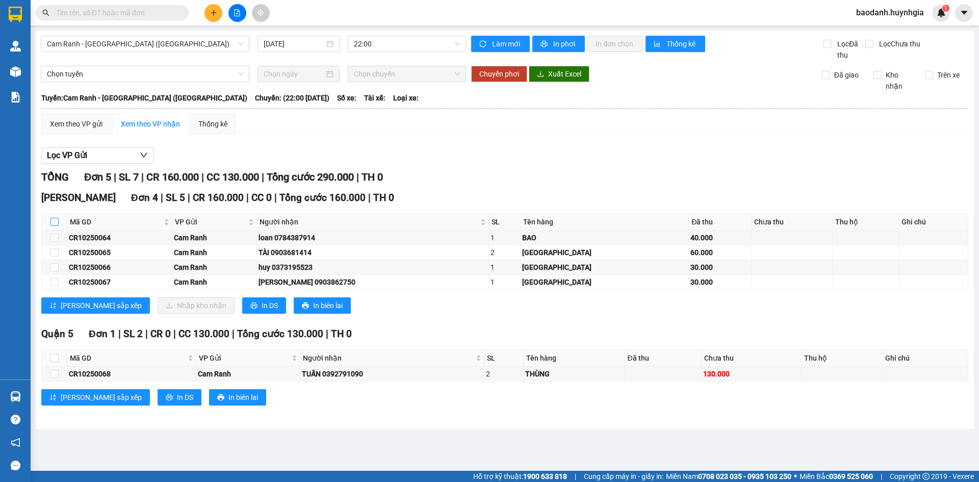
checkbox input "true"
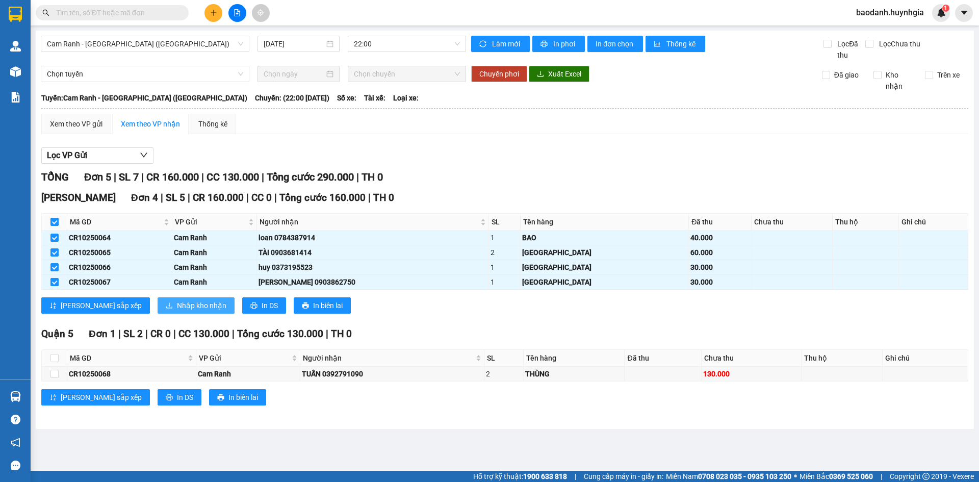
click at [158, 306] on button "Nhập kho nhận" at bounding box center [196, 305] width 77 height 16
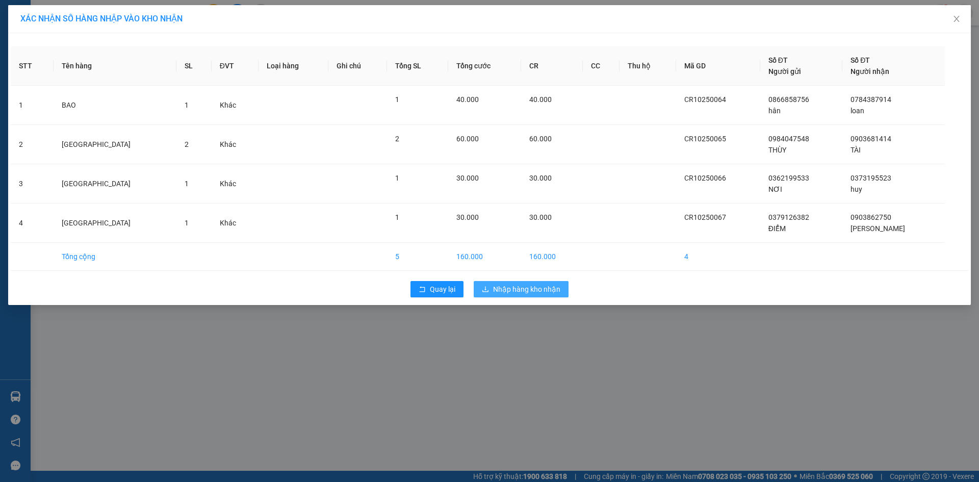
click at [508, 289] on span "Nhập hàng kho nhận" at bounding box center [526, 289] width 67 height 11
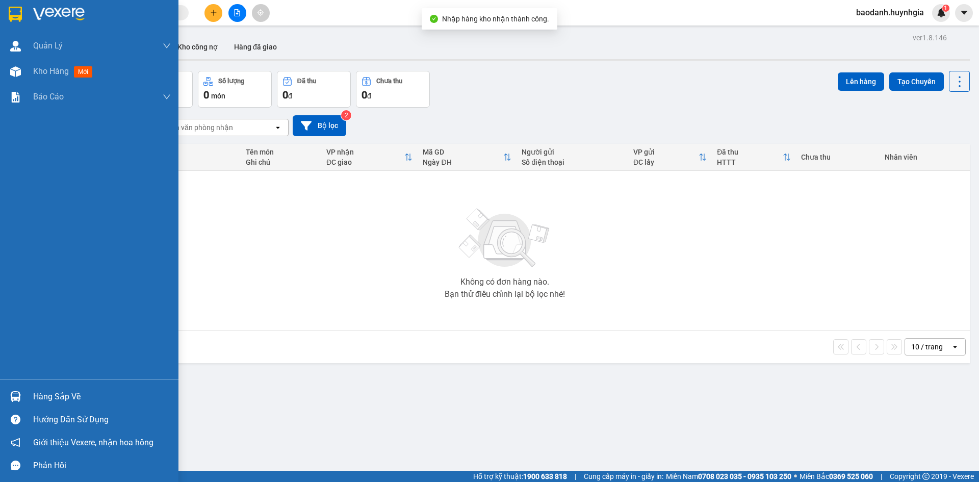
click at [44, 394] on div "Hàng sắp về" at bounding box center [102, 396] width 138 height 15
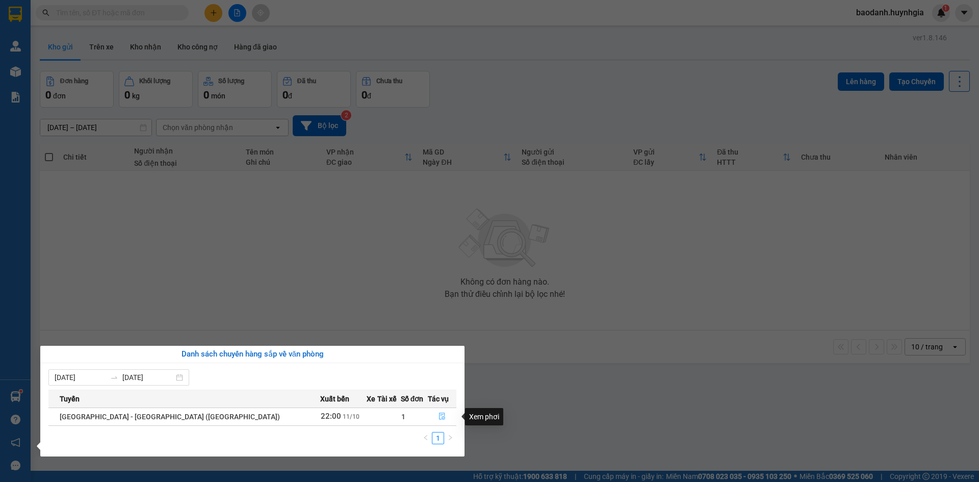
click at [439, 415] on icon "file-done" at bounding box center [442, 416] width 6 height 7
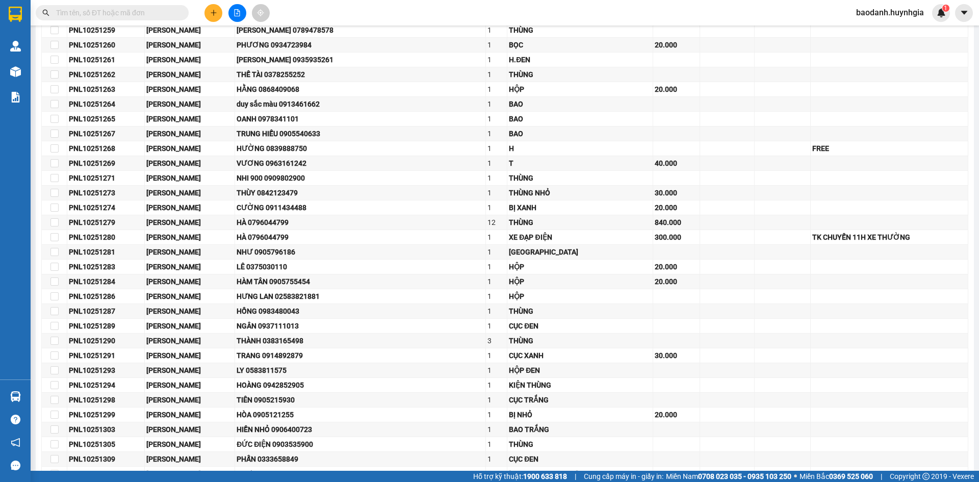
scroll to position [561, 0]
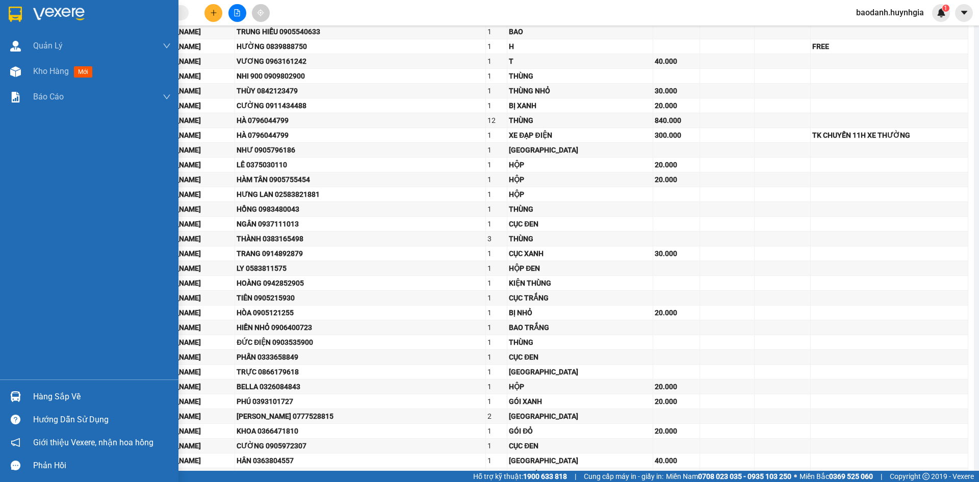
click at [44, 395] on div "Hàng sắp về" at bounding box center [102, 396] width 138 height 15
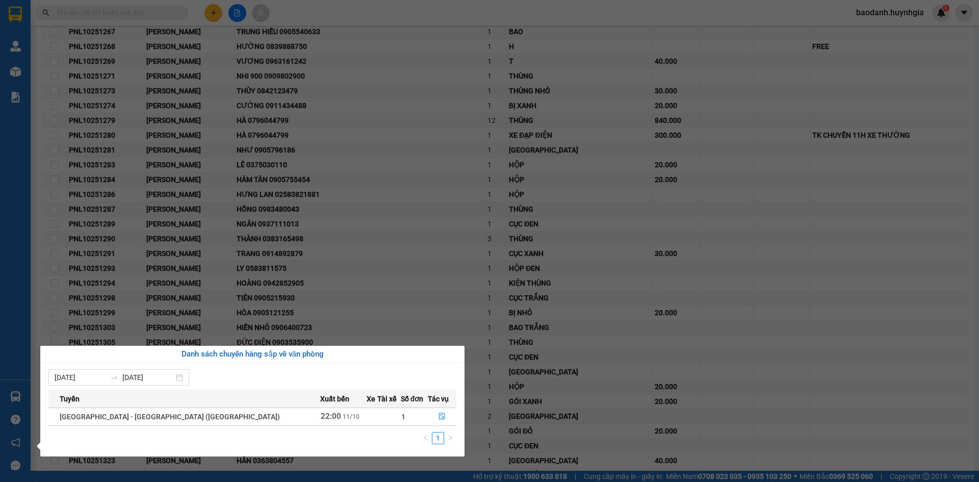
click at [381, 275] on section "Kết quả tìm kiếm ( 0 ) Bộ lọc No Data baodanh.huynhgia 1 Quản [PERSON_NAME] lý …" at bounding box center [489, 241] width 979 height 482
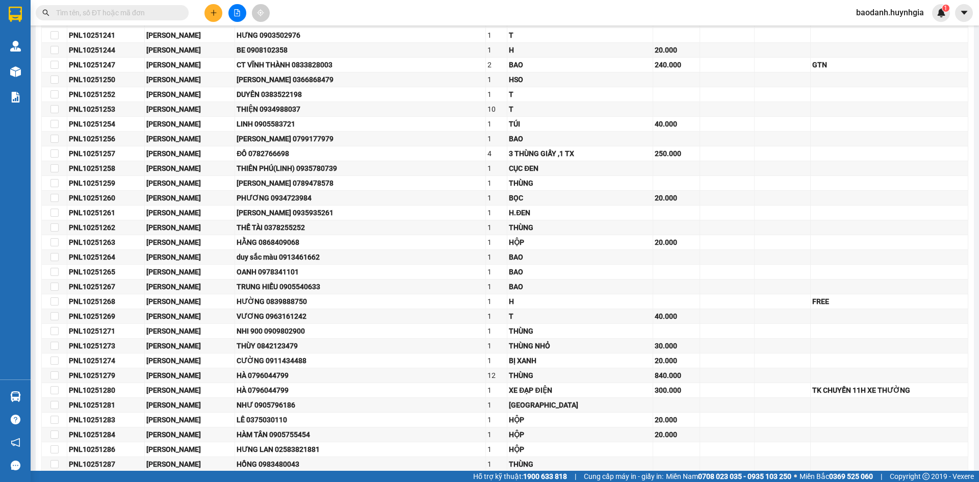
scroll to position [51, 0]
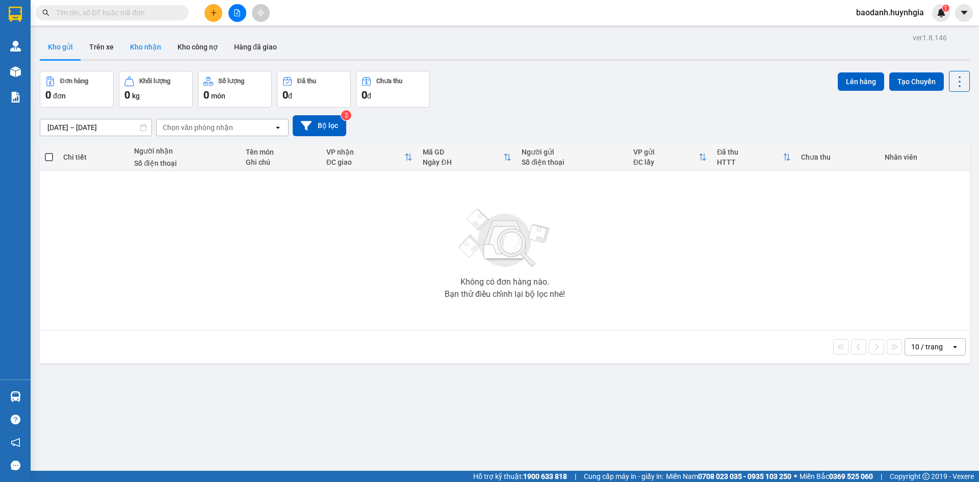
click at [148, 44] on button "Kho nhận" at bounding box center [145, 47] width 47 height 24
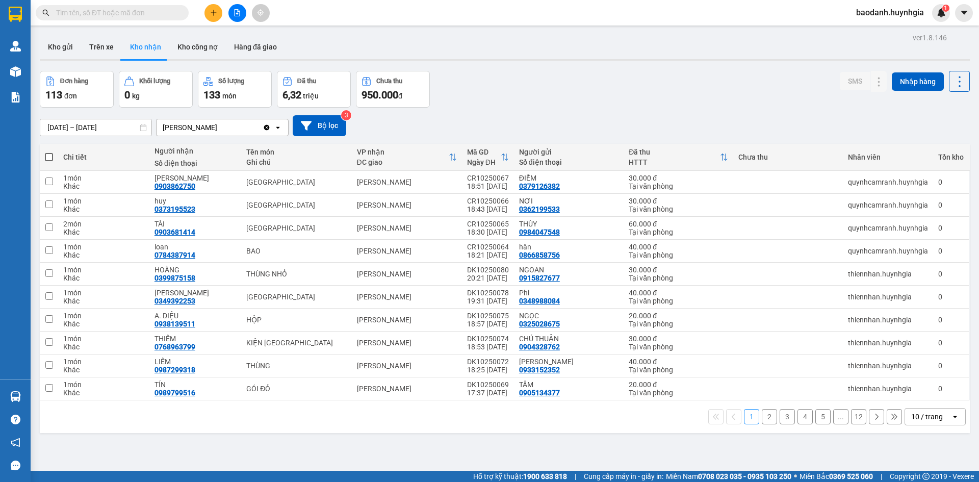
click at [926, 420] on div "10 / trang" at bounding box center [927, 417] width 32 height 10
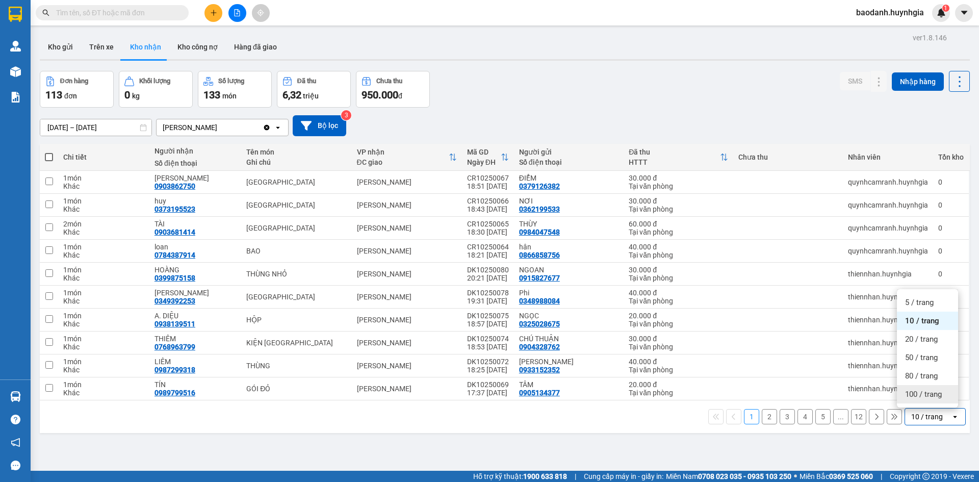
click at [918, 399] on span "100 / trang" at bounding box center [923, 394] width 37 height 10
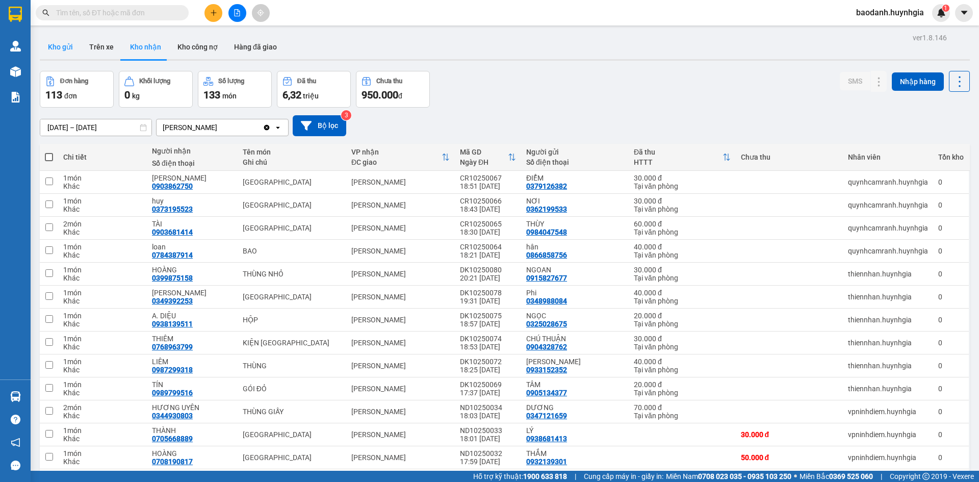
click at [58, 49] on button "Kho gửi" at bounding box center [60, 47] width 41 height 24
